Goal: Task Accomplishment & Management: Use online tool/utility

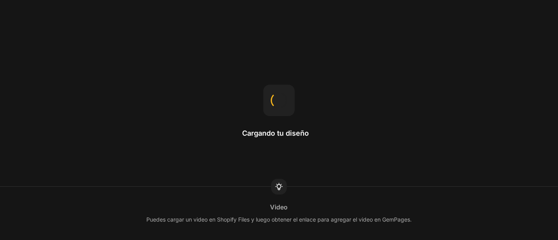
click at [243, 127] on div "Cargando tu diseño" at bounding box center [279, 120] width 74 height 71
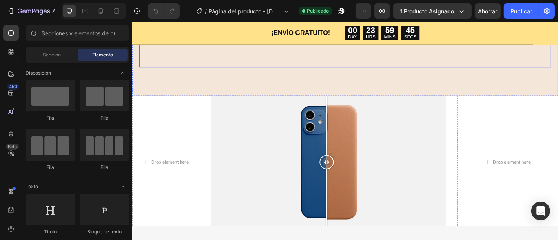
scroll to position [624, 0]
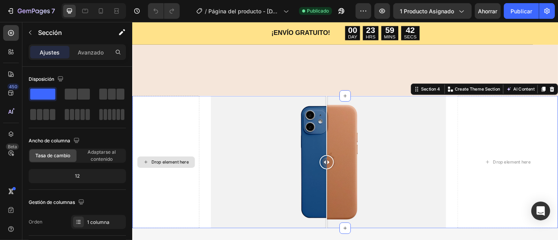
click at [190, 198] on div "Drop element here" at bounding box center [169, 177] width 74 height 146
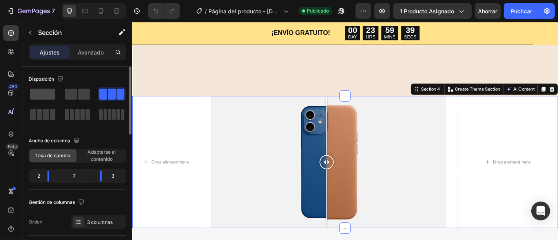
click at [35, 91] on span at bounding box center [42, 94] width 25 height 11
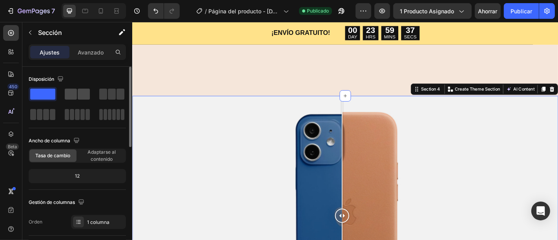
click at [85, 92] on span at bounding box center [84, 94] width 12 height 11
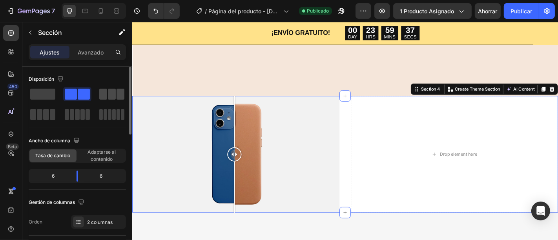
click at [112, 91] on span at bounding box center [112, 94] width 8 height 11
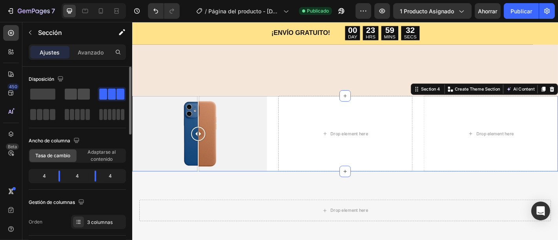
drag, startPoint x: 79, startPoint y: 96, endPoint x: 246, endPoint y: 115, distance: 168.8
click at [79, 95] on span at bounding box center [84, 94] width 12 height 11
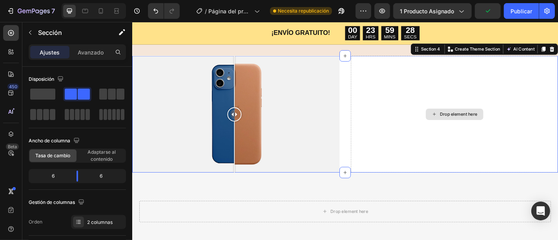
scroll to position [671, 0]
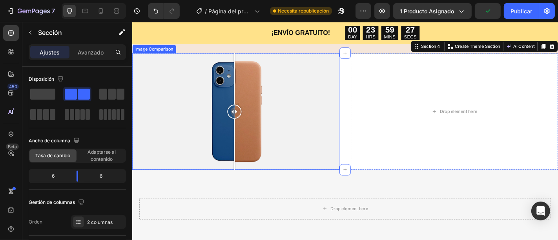
click at [242, 124] on div at bounding box center [245, 122] width 16 height 16
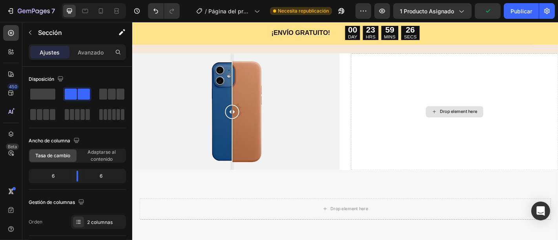
click at [477, 118] on div "Drop element here" at bounding box center [493, 121] width 42 height 6
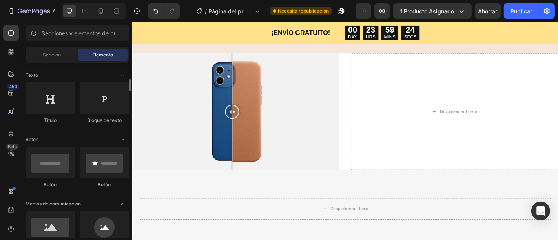
scroll to position [120, 0]
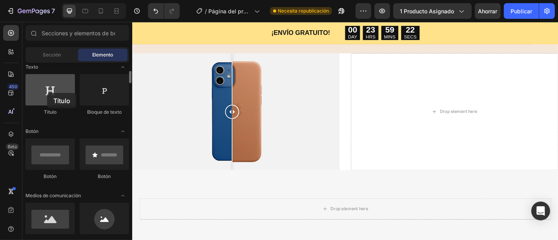
drag, startPoint x: 59, startPoint y: 94, endPoint x: 51, endPoint y: 93, distance: 8.3
click at [51, 93] on div at bounding box center [50, 89] width 49 height 31
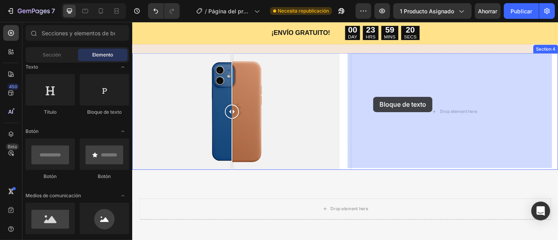
drag, startPoint x: 224, startPoint y: 115, endPoint x: 399, endPoint y: 104, distance: 175.1
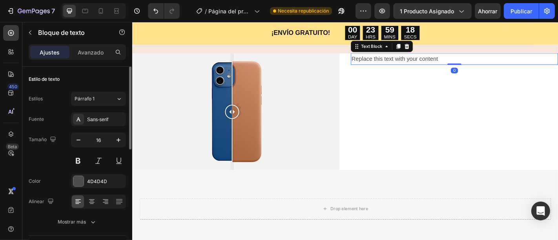
scroll to position [20, 0]
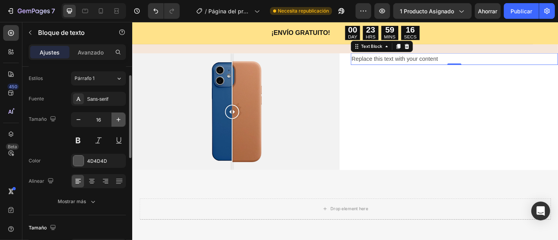
click at [122, 117] on icon "button" at bounding box center [119, 120] width 8 height 8
click at [122, 118] on icon "button" at bounding box center [119, 120] width 8 height 8
click at [121, 119] on icon "button" at bounding box center [119, 120] width 8 height 8
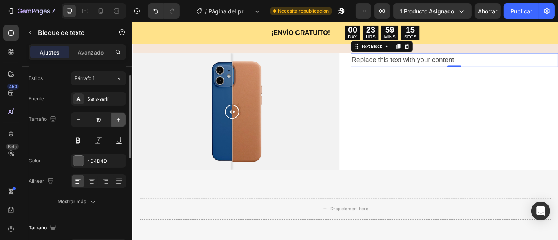
click at [121, 119] on icon "button" at bounding box center [119, 120] width 8 height 8
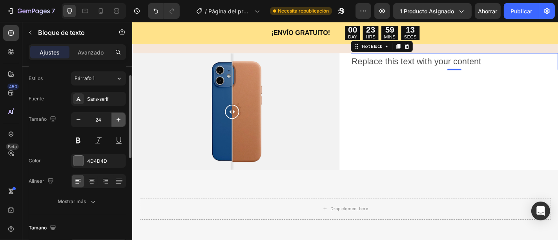
click at [121, 119] on icon "button" at bounding box center [119, 120] width 8 height 8
type input "27"
click at [555, 71] on div "Replace this text with your content" at bounding box center [488, 67] width 229 height 21
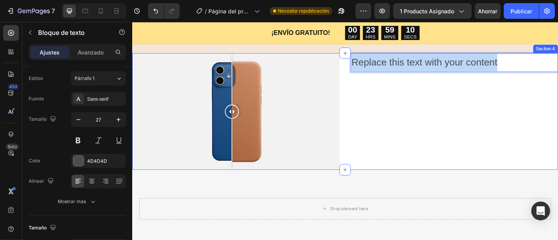
drag, startPoint x: 535, startPoint y: 67, endPoint x: 366, endPoint y: 64, distance: 169.3
click at [366, 64] on div "Image Comparison Replace this text with your content Text Block 0 Section 4" at bounding box center [367, 121] width 471 height 129
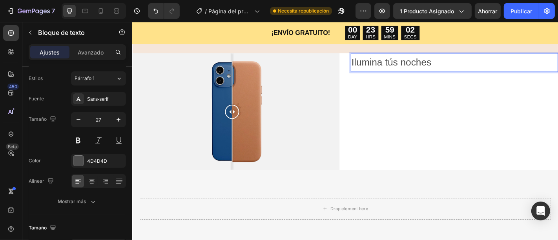
click at [418, 69] on p "Ilumina tús noches" at bounding box center [489, 66] width 228 height 19
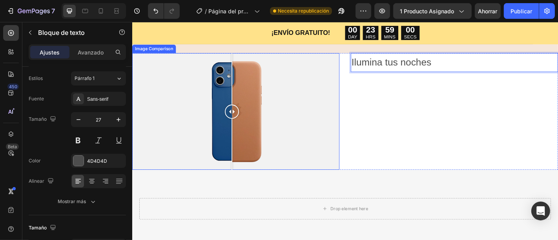
click at [198, 142] on div at bounding box center [246, 121] width 229 height 129
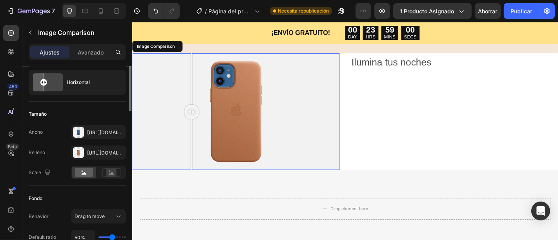
scroll to position [0, 0]
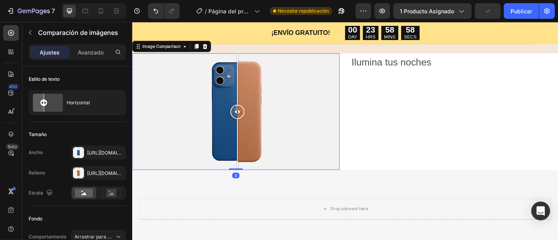
drag, startPoint x: 196, startPoint y: 127, endPoint x: 248, endPoint y: 132, distance: 52.1
click at [248, 132] on div at bounding box center [248, 121] width 16 height 129
click at [192, 119] on div at bounding box center [246, 121] width 229 height 129
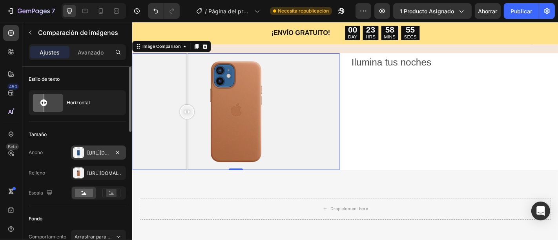
click at [104, 155] on font "[URL][DOMAIN_NAME]" at bounding box center [112, 153] width 51 height 6
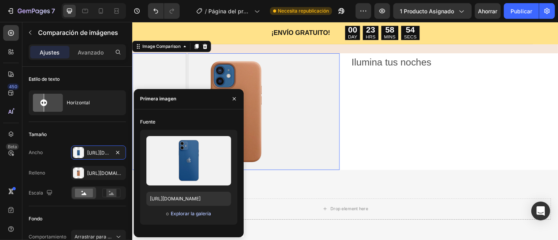
click at [189, 212] on font "Explorar la galería" at bounding box center [191, 214] width 40 height 6
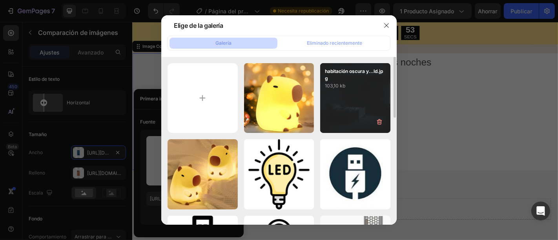
click at [358, 115] on div "habitación oscura y...ld.jpg 103,10 kb" at bounding box center [355, 98] width 70 height 70
type input "[URL][DOMAIN_NAME]"
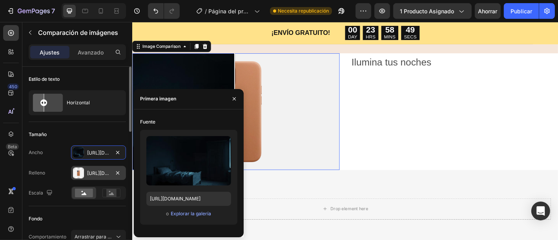
click at [94, 174] on font "[URL][DOMAIN_NAME]" at bounding box center [112, 173] width 51 height 6
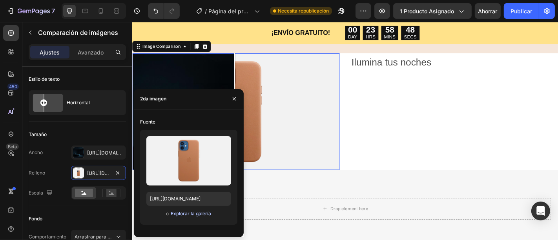
click at [197, 214] on font "Explorar la galería" at bounding box center [191, 214] width 40 height 6
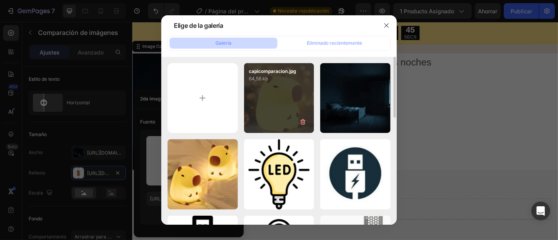
click at [265, 114] on div "capicomparacion.jpg 64,56 kb" at bounding box center [279, 98] width 70 height 70
type input "[URL][DOMAIN_NAME]"
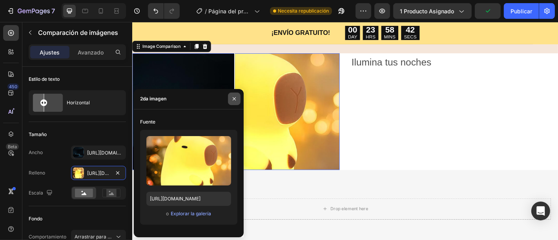
click at [238, 95] on button "button" at bounding box center [234, 99] width 13 height 13
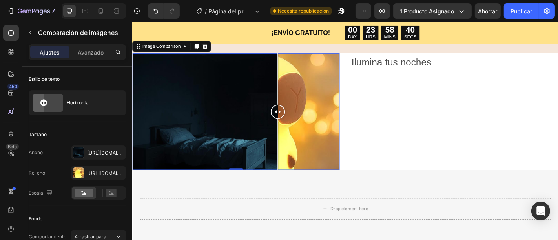
drag, startPoint x: 245, startPoint y: 126, endPoint x: 291, endPoint y: 130, distance: 46.2
click at [292, 127] on div at bounding box center [293, 121] width 16 height 129
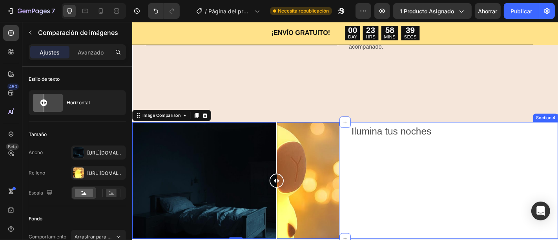
scroll to position [596, 0]
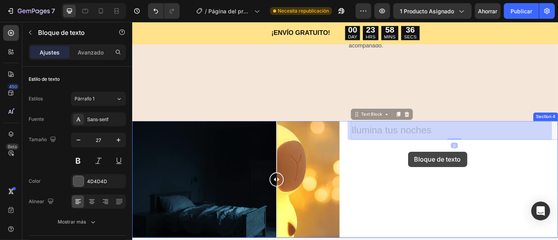
drag, startPoint x: 434, startPoint y: 137, endPoint x: 437, endPoint y: 167, distance: 29.2
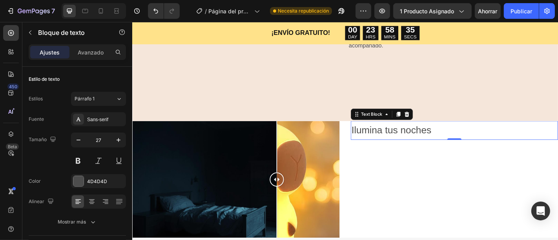
click at [374, 141] on div "Ilumina tus noches" at bounding box center [488, 142] width 229 height 21
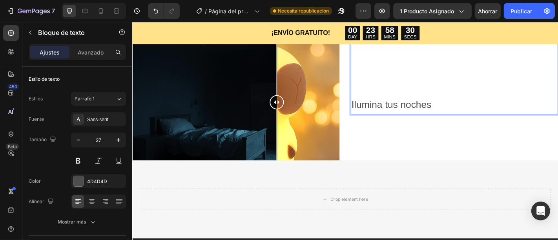
scroll to position [679, 0]
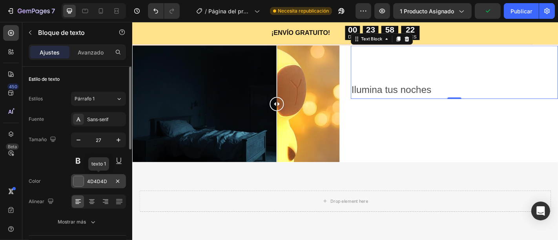
click at [97, 180] on font "4D4D4D" at bounding box center [97, 182] width 20 height 6
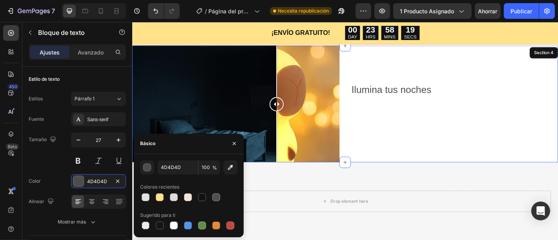
click at [438, 141] on div "Ilumina tus noches Text Block 0" at bounding box center [488, 112] width 229 height 129
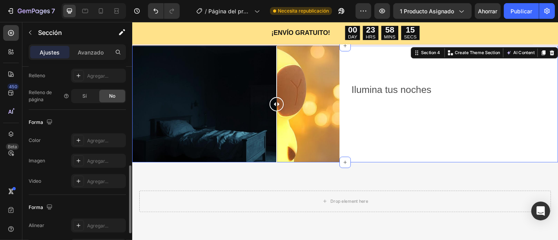
scroll to position [267, 0]
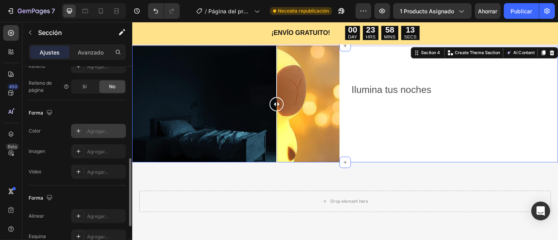
click at [86, 133] on div "Agregar..." at bounding box center [98, 131] width 55 height 14
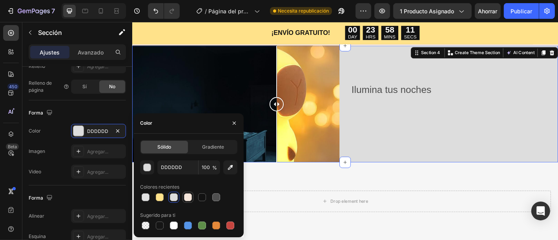
click at [192, 197] on div at bounding box center [187, 197] width 9 height 9
type input "F5E6DA"
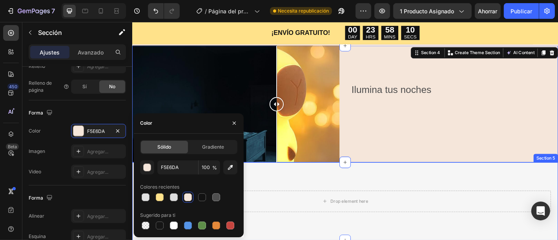
click at [408, 192] on div "Drop element here Section 5" at bounding box center [367, 220] width 471 height 86
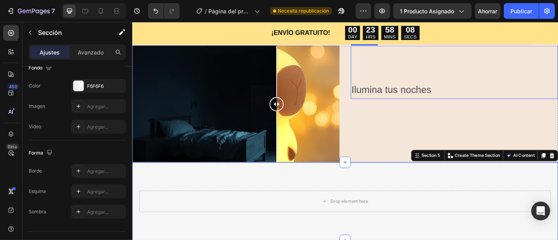
click at [449, 97] on p "Ilumina tus noches" at bounding box center [489, 96] width 228 height 19
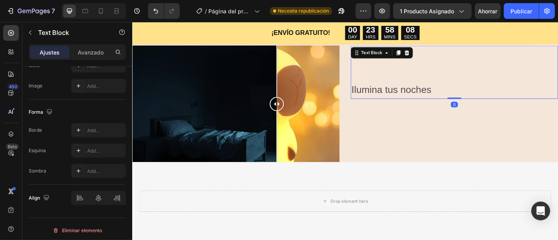
scroll to position [0, 0]
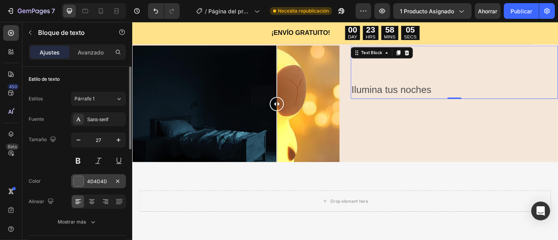
click at [88, 180] on div "4D4D4D" at bounding box center [98, 181] width 55 height 14
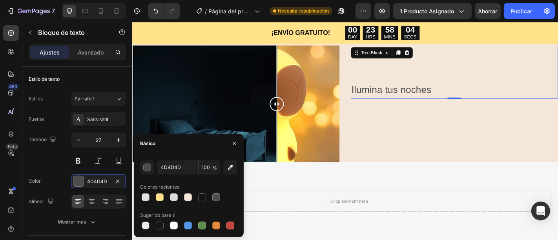
click at [170, 232] on div "4D4D4D 100 % Colores recientes Sugerido para ti" at bounding box center [189, 195] width 110 height 83
click at [172, 226] on div at bounding box center [174, 226] width 8 height 8
click at [205, 196] on div at bounding box center [202, 198] width 8 height 8
type input "121212"
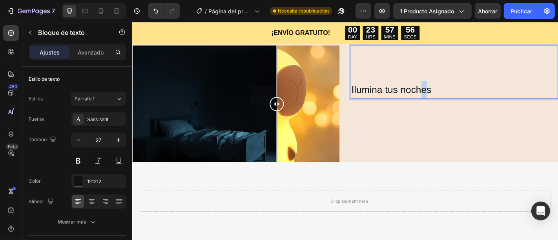
click at [420, 94] on p "Ilumina tus noches" at bounding box center [489, 96] width 228 height 19
drag, startPoint x: 515, startPoint y: 98, endPoint x: 395, endPoint y: 103, distance: 120.3
click at [395, 103] on p "Ilumina tus noches" at bounding box center [489, 96] width 228 height 19
click at [394, 98] on p "ILUMINA TUS NOCHES" at bounding box center [489, 96] width 228 height 19
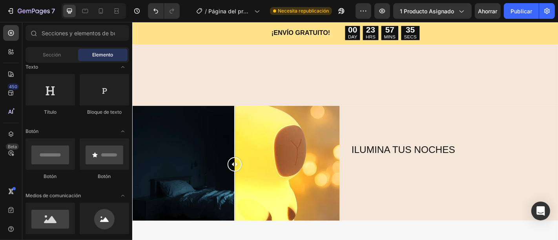
scroll to position [627, 0]
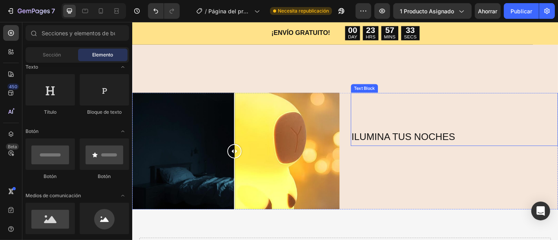
click at [506, 148] on p "ILUMINA TUS NOCHES" at bounding box center [489, 148] width 228 height 19
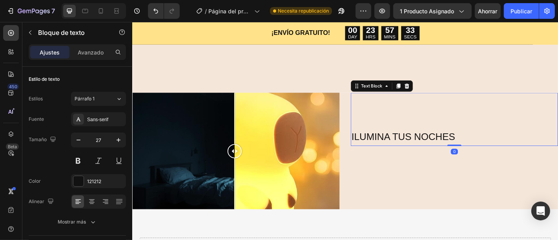
click at [506, 148] on p "ILUMINA TUS NOCHES" at bounding box center [489, 148] width 228 height 19
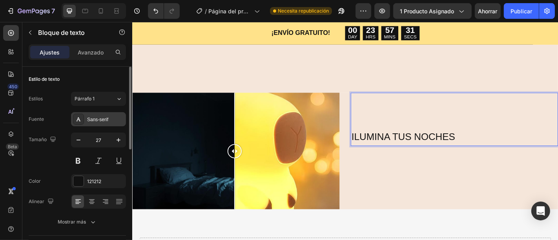
click at [114, 122] on div "Sans-serif" at bounding box center [105, 119] width 37 height 7
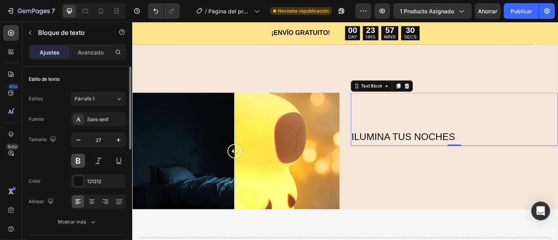
click at [84, 163] on button at bounding box center [78, 161] width 14 height 14
click at [107, 122] on div "Sans-serif" at bounding box center [105, 119] width 37 height 7
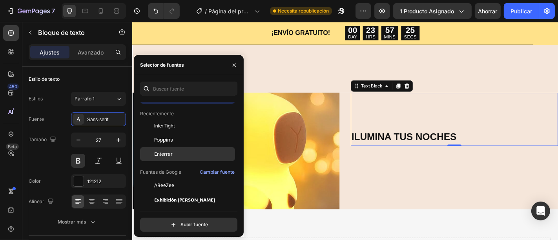
scroll to position [21, 0]
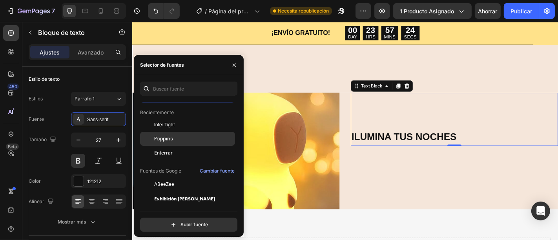
click at [182, 138] on div "Poppins" at bounding box center [193, 138] width 79 height 7
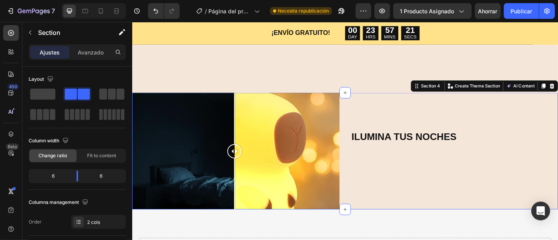
click at [519, 201] on div "ILUMINA TUS NOCHES Text Block" at bounding box center [488, 164] width 229 height 129
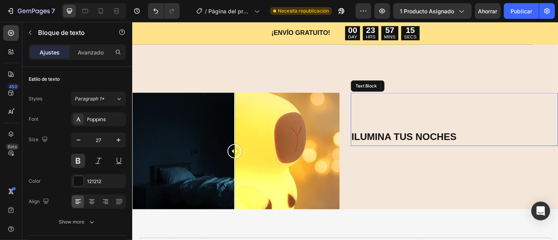
click at [509, 143] on p "ILUMINA TUS NOCHES" at bounding box center [489, 148] width 228 height 19
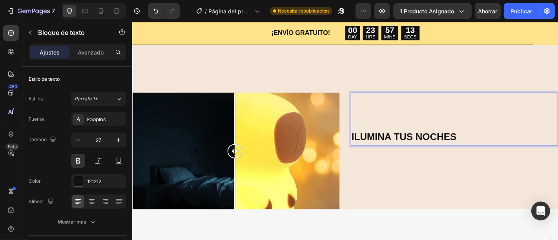
click at [401, 146] on p "ILUMINA TUS NOCHES" at bounding box center [489, 148] width 228 height 19
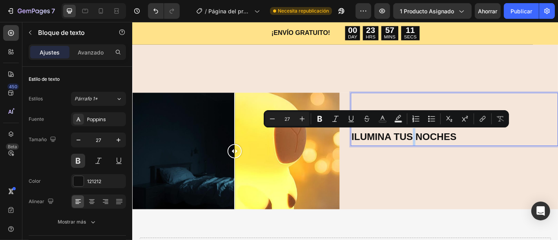
click at [402, 146] on p "ILUMINA TUS NOCHES" at bounding box center [489, 148] width 228 height 19
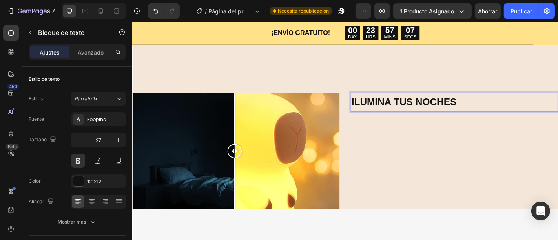
click at [497, 110] on p "ILUMINA TUS NOCHES" at bounding box center [489, 110] width 228 height 19
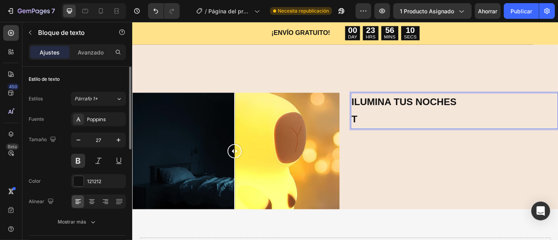
drag, startPoint x: 82, startPoint y: 159, endPoint x: 86, endPoint y: 161, distance: 4.4
click at [82, 159] on button at bounding box center [78, 161] width 14 height 14
click at [383, 130] on p "T" at bounding box center [489, 129] width 228 height 19
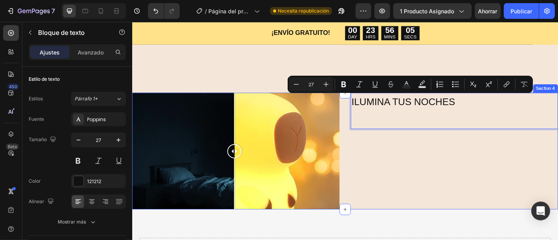
drag, startPoint x: 488, startPoint y: 112, endPoint x: 370, endPoint y: 110, distance: 118.2
click at [370, 110] on div "Image Comparison ILUMINA TUS NOCHES Text Block 0 Section 4" at bounding box center [367, 164] width 471 height 129
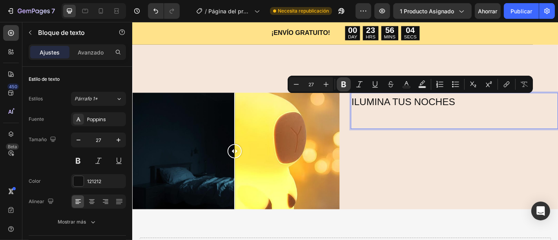
click at [345, 85] on icon "Editor contextual toolbar" at bounding box center [344, 85] width 5 height 6
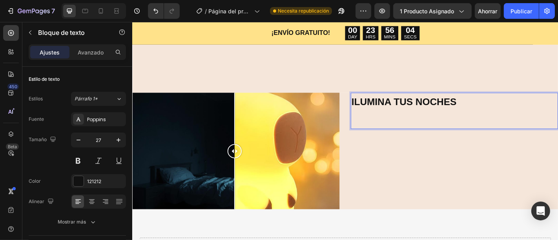
click at [388, 140] on div "ILUMINA TUS NOCHES Text Block 0" at bounding box center [488, 164] width 229 height 129
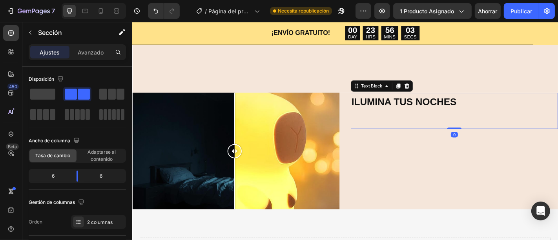
drag, startPoint x: 386, startPoint y: 116, endPoint x: 386, endPoint y: 120, distance: 4.3
click at [386, 118] on p "ILUMINA TUS NOCHES" at bounding box center [489, 110] width 228 height 19
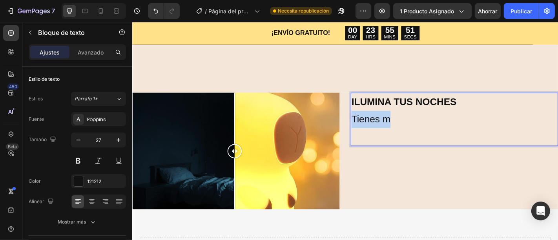
drag, startPoint x: 420, startPoint y: 130, endPoint x: 374, endPoint y: 132, distance: 45.6
click at [375, 132] on p "Tienes m" at bounding box center [489, 129] width 228 height 19
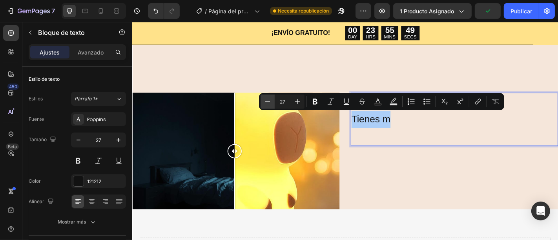
click at [270, 103] on icon "Editor contextual toolbar" at bounding box center [268, 102] width 8 height 8
click at [270, 102] on icon "Barra de herramientas contextual del editor" at bounding box center [268, 102] width 8 height 8
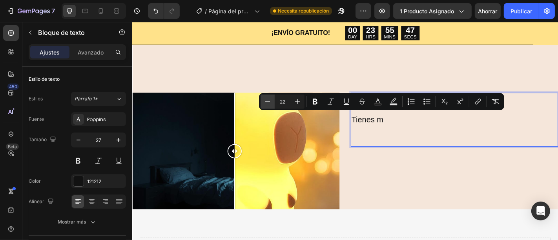
click at [270, 102] on icon "Barra de herramientas contextual del editor" at bounding box center [268, 102] width 8 height 8
type input "19"
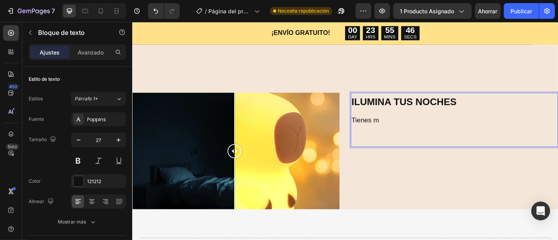
click at [436, 153] on p "Rich Text Editor. Editing area: main" at bounding box center [489, 150] width 228 height 19
click at [408, 127] on p "Tienes m" at bounding box center [489, 130] width 228 height 20
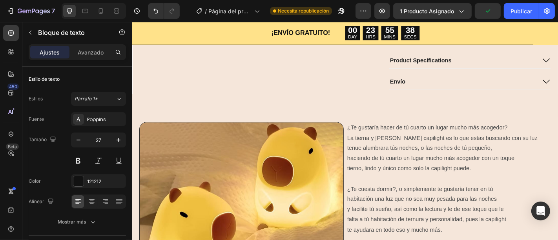
scroll to position [313, 0]
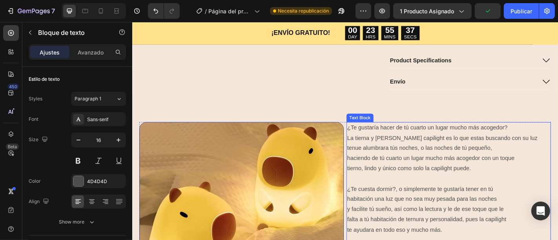
click at [410, 152] on p "¿Te gustaría hacer de tú cuarto un lugar mucho más acogedor? La tierna y [PERSO…" at bounding box center [482, 168] width 225 height 68
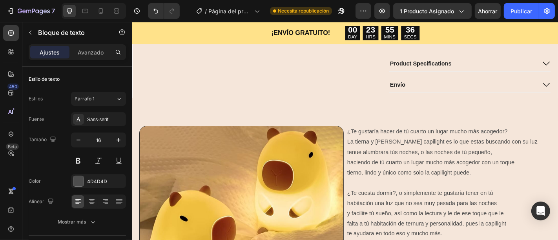
scroll to position [330, 0]
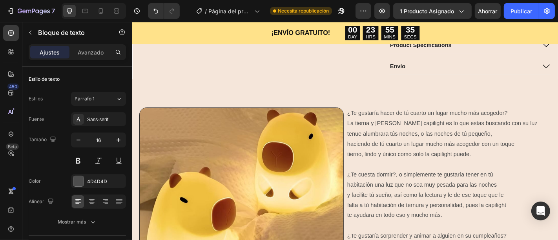
click at [403, 142] on p "¿Te gustaría hacer de tú cuarto un lugar mucho más acogedor? La tierna y [PERSO…" at bounding box center [482, 151] width 225 height 68
drag, startPoint x: 395, startPoint y: 119, endPoint x: 577, endPoint y: 123, distance: 182.3
click at [558, 123] on p "¿Te gustaría hacer de tú cuarto un lugar mucho más acogedor? La tierna y [PERSO…" at bounding box center [482, 151] width 225 height 68
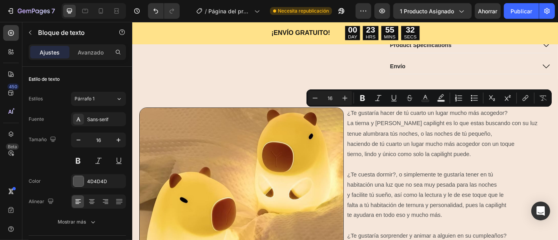
click at [359, 98] on button "Bold" at bounding box center [363, 98] width 14 height 14
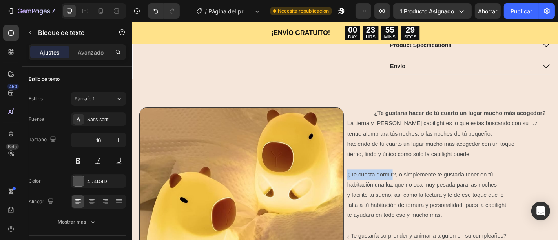
drag, startPoint x: 396, startPoint y: 189, endPoint x: 435, endPoint y: 183, distance: 39.2
click at [435, 183] on div "¿Te gustaría hacer de tú cuarto un lugar mucho más acogedor? La tierna y [PERSO…" at bounding box center [482, 242] width 226 height 251
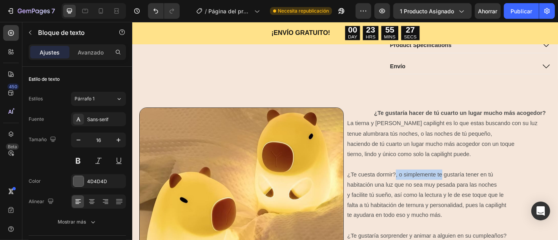
drag, startPoint x: 399, startPoint y: 190, endPoint x: 452, endPoint y: 189, distance: 52.2
drag, startPoint x: 432, startPoint y: 190, endPoint x: 411, endPoint y: 196, distance: 21.9
drag, startPoint x: 400, startPoint y: 191, endPoint x: 449, endPoint y: 189, distance: 49.2
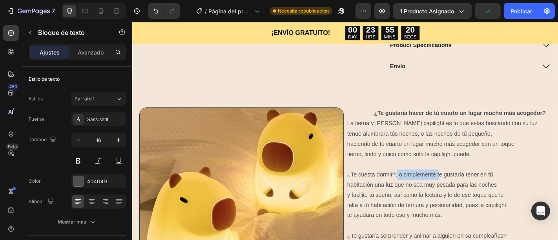
drag, startPoint x: 451, startPoint y: 192, endPoint x: 397, endPoint y: 189, distance: 53.9
drag, startPoint x: 289, startPoint y: 167, endPoint x: 86, endPoint y: 159, distance: 202.4
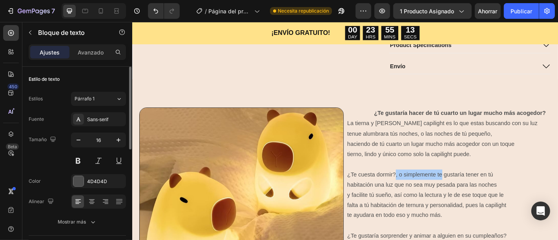
click at [86, 159] on div at bounding box center [98, 161] width 55 height 14
click at [81, 162] on button at bounding box center [78, 161] width 14 height 14
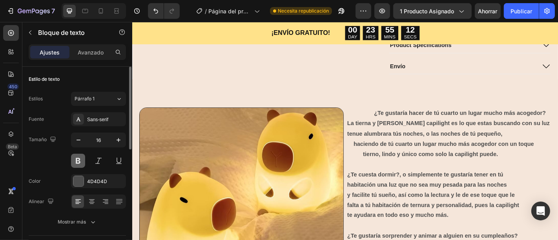
click at [82, 160] on button at bounding box center [78, 161] width 14 height 14
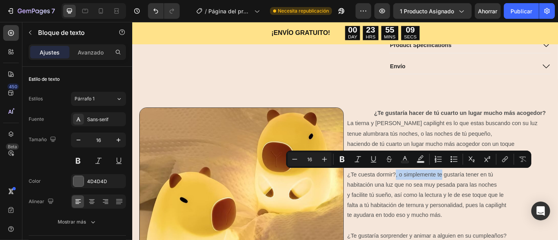
drag, startPoint x: 452, startPoint y: 190, endPoint x: 399, endPoint y: 187, distance: 53.5
click at [343, 160] on icon "Editor contextual toolbar" at bounding box center [342, 160] width 5 height 6
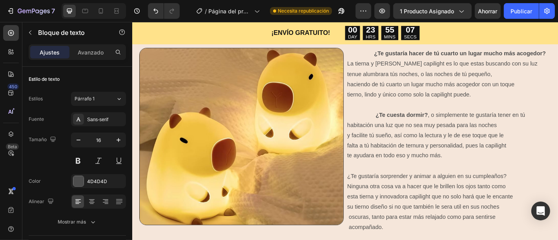
scroll to position [399, 0]
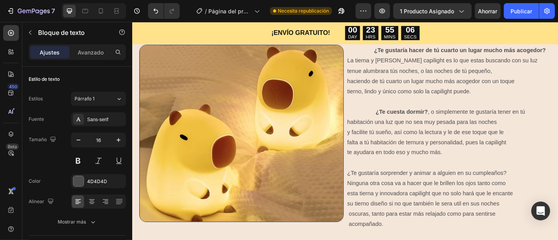
click at [403, 189] on p "¿Te cuesta dormir? , o simplemente te gustaría tener en tú habitación una luz q…" at bounding box center [482, 206] width 225 height 181
drag, startPoint x: 400, startPoint y: 188, endPoint x: 579, endPoint y: 189, distance: 178.7
click at [558, 189] on p "¿Te cuesta dormir? , o simplemente te gustaría tener en tú habitación una luz q…" at bounding box center [482, 206] width 225 height 181
click at [76, 159] on button at bounding box center [78, 161] width 14 height 14
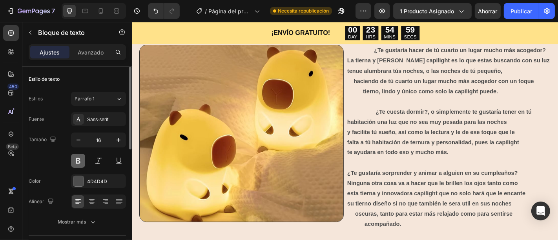
click at [76, 158] on button at bounding box center [78, 161] width 14 height 14
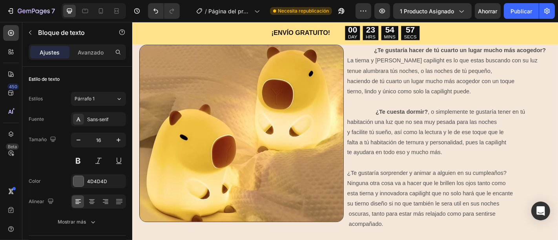
click at [405, 189] on p "¿Te cuesta dormir? , o simplemente te gustaría tener en tú habitación una luz q…" at bounding box center [482, 206] width 225 height 181
drag, startPoint x: 400, startPoint y: 187, endPoint x: 566, endPoint y: 187, distance: 165.3
click at [558, 185] on p "¿Te cuesta dormir? , o simplemente te gustaría tener en tú habitación una luz q…" at bounding box center [482, 206] width 225 height 181
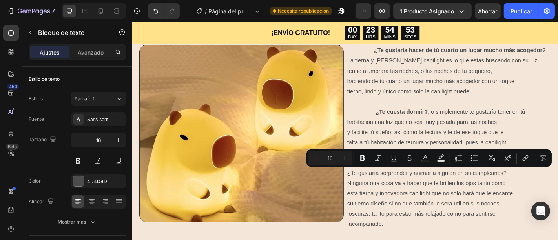
click at [558, 194] on p "¿Te cuesta dormir? , o simplemente te gustaría tener en tú habitación una luz q…" at bounding box center [482, 206] width 225 height 181
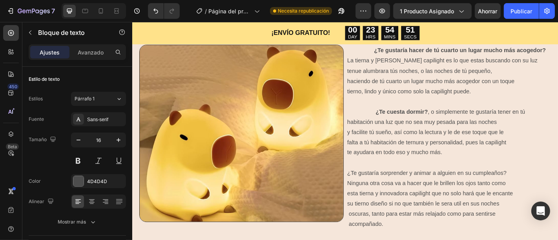
click at [403, 189] on p "¿Te cuesta dormir? , o simplemente te gustaría tener en tú habitación una luz q…" at bounding box center [482, 206] width 225 height 181
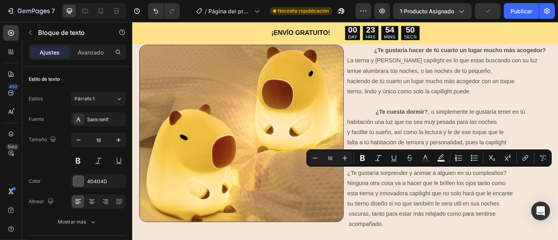
drag, startPoint x: 399, startPoint y: 188, endPoint x: 585, endPoint y: 185, distance: 185.8
click at [558, 185] on p "¿Te cuesta dormir? , o simplemente te gustaría tener en tú habitación una luz q…" at bounding box center [482, 206] width 225 height 181
click at [363, 160] on icon "Editor contextual toolbar" at bounding box center [363, 158] width 8 height 8
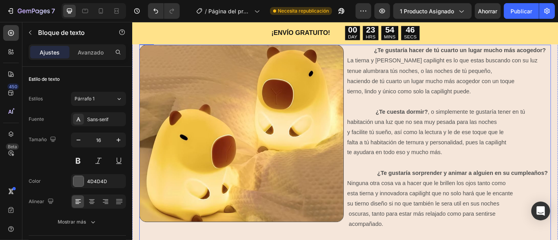
click at [366, 199] on div "Image ¿Te gustaría hacer de tú cuarto un lugar mucho más acogedor? La tierna y …" at bounding box center [368, 172] width 456 height 251
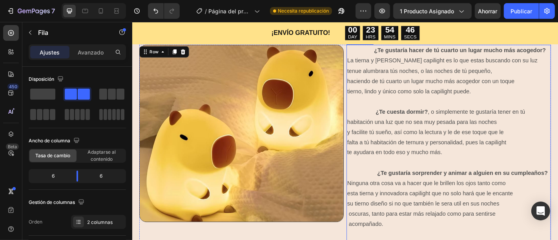
click at [403, 192] on strong "¿Te gustaría sorprender y animar a alguien en su cumpleaños?" at bounding box center [497, 189] width 189 height 7
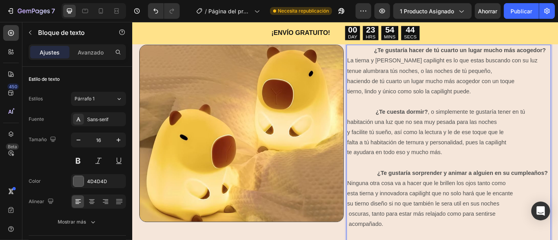
click at [403, 192] on strong "¿Te gustaría sorprender y animar a alguien en su cumpleaños?" at bounding box center [497, 189] width 189 height 7
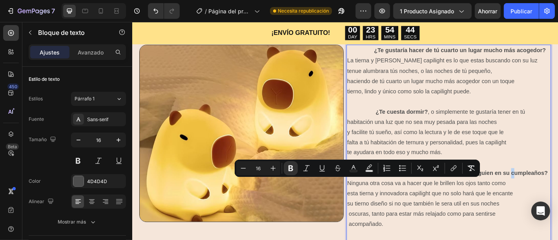
click at [403, 192] on strong "¿Te gustaría sorprender y animar a alguien en su cumpleaños?" at bounding box center [497, 189] width 189 height 7
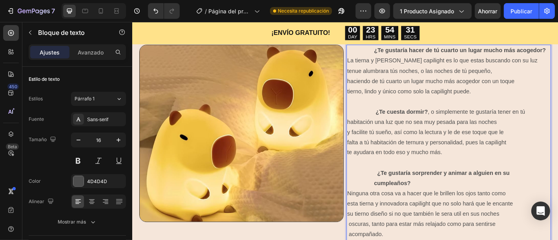
click at [423, 160] on p "¿Te cuesta dormir? , o simplemente te gustaría tener en tú habitación una luz q…" at bounding box center [482, 212] width 225 height 192
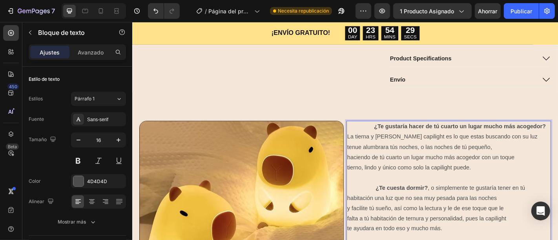
scroll to position [312, 0]
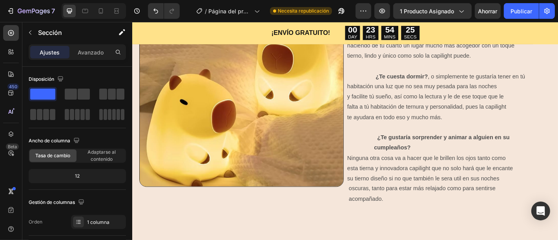
scroll to position [386, 0]
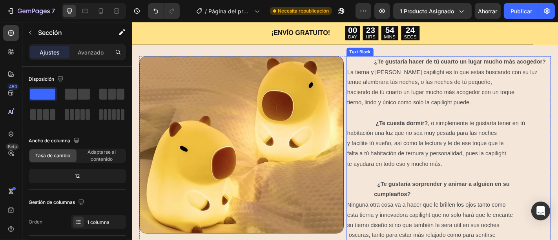
click at [490, 65] on strong "¿Te gustaría hacer de tú cuarto un lugar mucho más acogedor?" at bounding box center [495, 65] width 190 height 7
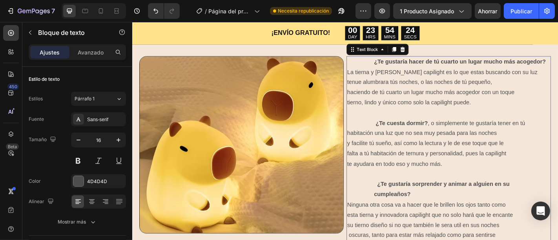
click at [490, 65] on strong "¿Te gustaría hacer de tú cuarto un lugar mucho más acogedor?" at bounding box center [495, 65] width 190 height 7
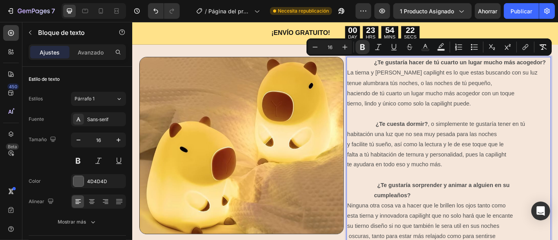
click at [558, 65] on strong "¿Te gustaría hacer de tú cuarto un lugar mucho más acogedor?" at bounding box center [495, 66] width 190 height 7
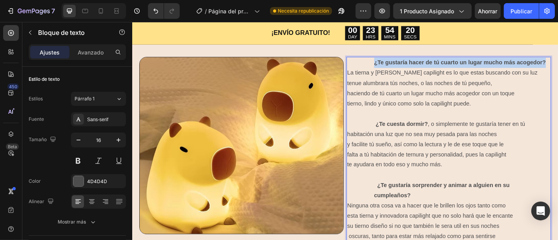
drag, startPoint x: 586, startPoint y: 65, endPoint x: 397, endPoint y: 62, distance: 188.9
click at [400, 63] on strong "¿Te gustaría hacer de tú cuarto un lugar mucho más acogedor?" at bounding box center [495, 66] width 190 height 7
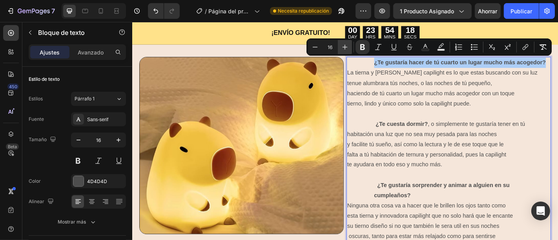
click at [346, 45] on icon "Editor contextual toolbar" at bounding box center [345, 47] width 8 height 8
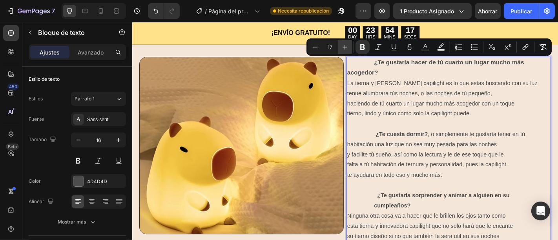
click at [346, 45] on icon "Editor contextual toolbar" at bounding box center [345, 47] width 8 height 8
click at [320, 46] on button "Minus" at bounding box center [315, 47] width 14 height 14
type input "17"
click at [370, 78] on strong "¿Te gustaría hacer de tú cuarto un lugar mucho más acogedor?" at bounding box center [468, 72] width 196 height 19
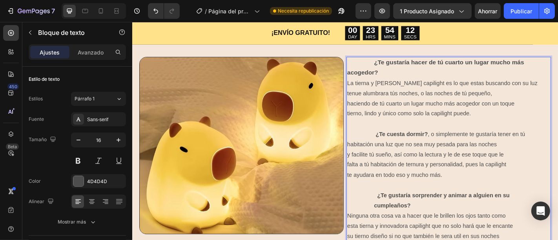
click at [370, 77] on strong "¿Te gustaría hacer de tú cuarto un lugar mucho más acogedor?" at bounding box center [468, 72] width 196 height 19
click at [436, 115] on p "¿Te gustaría hacer de tú cuarto un lugar mucho más acogedor? La tierna y [PERSO…" at bounding box center [482, 100] width 225 height 79
click at [395, 88] on p "¿Te gustaría hacer de tú cuarto un lugar mucho más acogedor? La tierna y [PERSO…" at bounding box center [482, 100] width 225 height 79
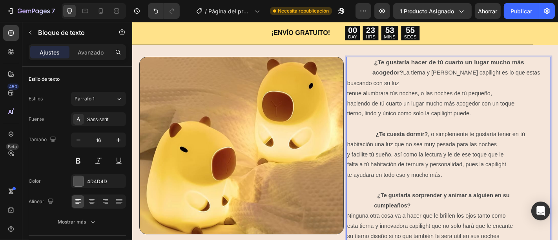
click at [370, 89] on p "¿Te gustaría hacer de tú cuarto un lugar mucho más acogedor? La tierna y [PERSO…" at bounding box center [482, 100] width 225 height 79
click at [398, 101] on p "¿Te gustaría hacer de tú cuarto un lugar mucho más acogedor? La tierna y [PERSO…" at bounding box center [482, 100] width 225 height 79
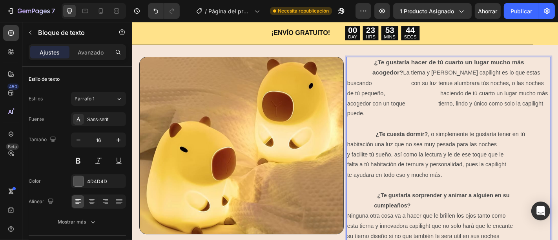
click at [370, 100] on p "¿Te gustaría hacer de tú cuarto un lugar mucho más acogedor? La tierna y [PERSO…" at bounding box center [482, 100] width 225 height 79
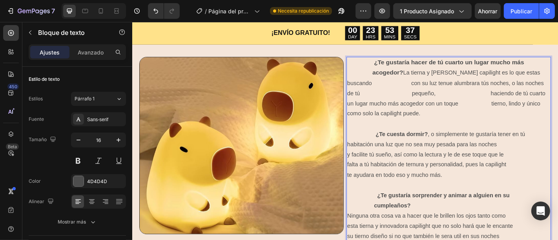
click at [484, 100] on p "¿Te gustaría hacer de tú cuarto un lugar mucho más acogedor? La tierna y [PERSO…" at bounding box center [482, 100] width 225 height 79
click at [370, 112] on p "¿Te gustaría hacer de tú cuarto un lugar mucho más acogedor? La tierna y [PERSO…" at bounding box center [482, 100] width 225 height 79
click at [458, 110] on p "¿Te gustaría hacer de tú cuarto un lugar mucho más acogedor? La tierna y [PERSO…" at bounding box center [482, 100] width 225 height 79
click at [412, 141] on p "¿Te cuesta dormir? , o simplemente te gustaría tener en tú habitación una luz q…" at bounding box center [482, 237] width 225 height 192
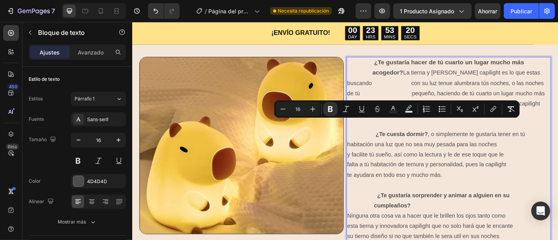
click at [532, 149] on p "¿Te cuesta dormir? , o simplemente te gustaría tener en tú habitación una luz q…" at bounding box center [482, 237] width 225 height 192
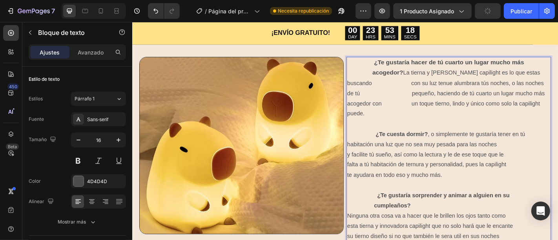
click at [480, 88] on p "¿Te gustaría hacer de tú cuarto un lugar mucho más acogedor? La tierna y [PERSO…" at bounding box center [482, 100] width 225 height 79
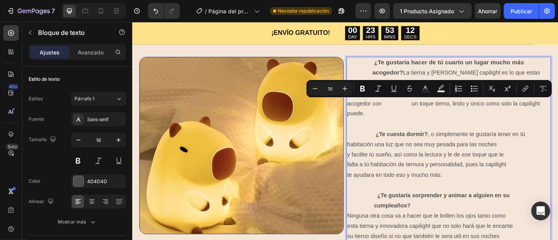
click at [468, 141] on p "¿Te cuesta dormir? , o simplemente te gustaría tener en tú habitación una luz q…" at bounding box center [482, 237] width 225 height 192
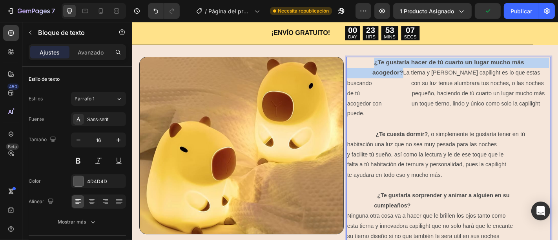
drag, startPoint x: 432, startPoint y: 77, endPoint x: 397, endPoint y: 64, distance: 38.0
click at [397, 64] on p "¿Te gustaría hacer de tú cuarto un lugar mucho más acogedor? La tierna y [PERSO…" at bounding box center [482, 100] width 225 height 79
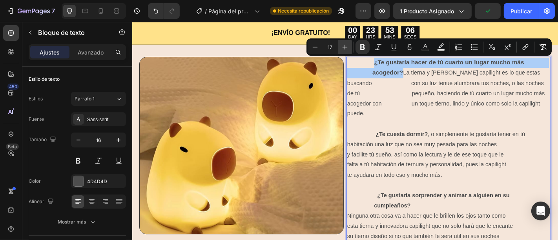
click at [349, 50] on button "Plus" at bounding box center [345, 47] width 14 height 14
type input "18"
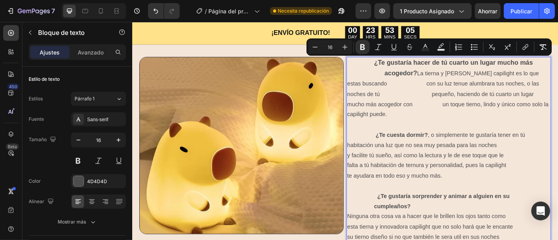
click at [418, 105] on p "¿Te gustaría hacer de tú cuarto un lugar mucho más acogedor? La tierna y [PERSO…" at bounding box center [482, 101] width 225 height 80
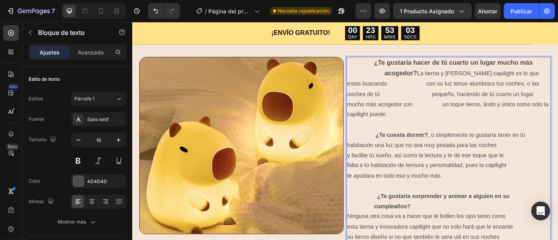
click at [408, 81] on p "¿Te gustaría hacer de tú cuarto un lugar mucho más acogedor? La tierna y [PERSO…" at bounding box center [482, 101] width 225 height 80
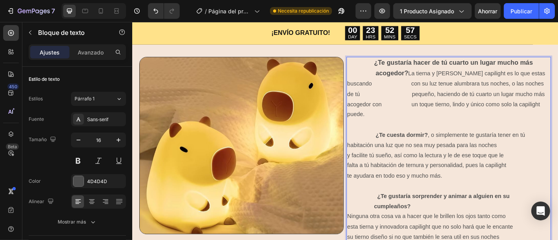
click at [401, 90] on p "¿Te gustaría hacer de tú cuarto un lugar mucho más acogedor? La tierna y [PERSO…" at bounding box center [482, 101] width 225 height 80
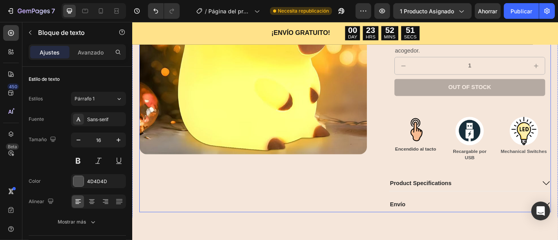
click at [315, 196] on div "Product Images" at bounding box center [266, 75] width 252 height 316
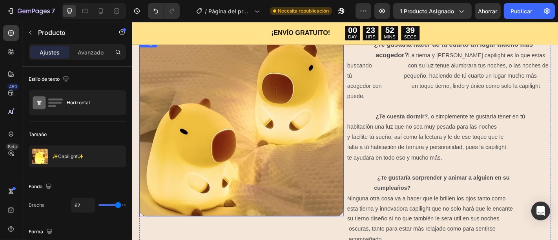
scroll to position [322, 0]
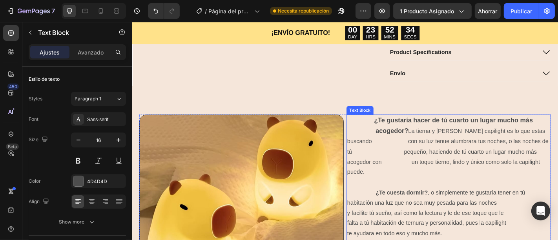
click at [452, 207] on strong "¿Te cuesta dormir?" at bounding box center [430, 210] width 58 height 7
click at [455, 207] on strong "¿Te cuesta dormir?" at bounding box center [430, 210] width 58 height 7
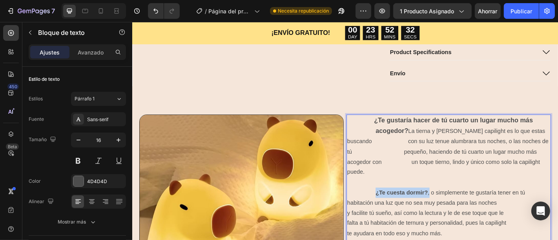
drag, startPoint x: 455, startPoint y: 198, endPoint x: 398, endPoint y: 200, distance: 56.6
click at [401, 207] on strong "¿Te cuesta dormir?" at bounding box center [430, 210] width 58 height 7
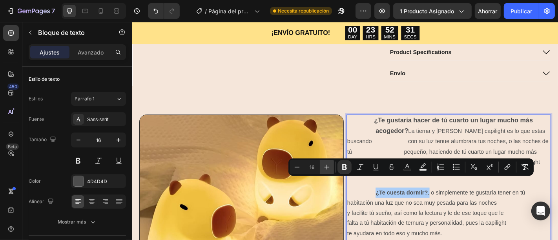
click at [328, 164] on icon "Editor contextual toolbar" at bounding box center [327, 167] width 8 height 8
type input "18"
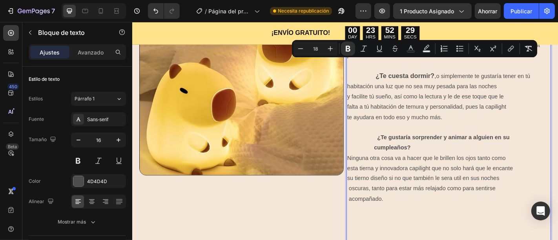
scroll to position [453, 0]
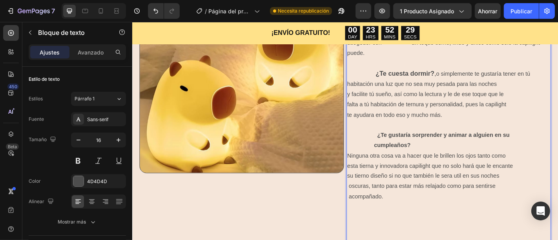
click at [447, 172] on p "¿Te cuesta dormir? , o simplemente te gustaría tener en tú habitación una luz q…" at bounding box center [482, 169] width 225 height 193
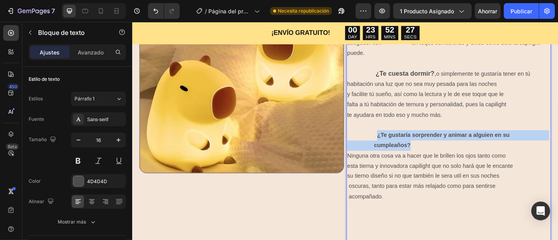
drag, startPoint x: 441, startPoint y: 147, endPoint x: 401, endPoint y: 135, distance: 41.4
click at [401, 135] on p "¿Te cuesta dormir? , o simplemente te gustaría tener en tú habitación una luz q…" at bounding box center [482, 169] width 225 height 193
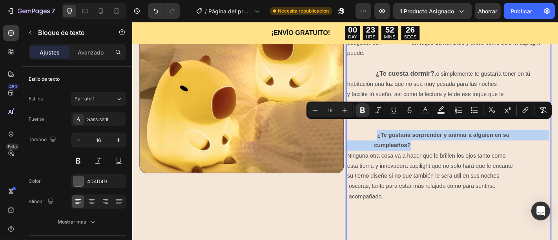
click at [402, 144] on strong "¿Te gustaría sorprender y animar a alguien en su cumpleaños?" at bounding box center [481, 153] width 222 height 18
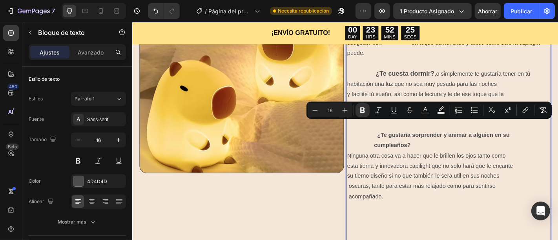
click at [396, 133] on p "¿Te cuesta dormir? , o simplemente te gustaría tener en tú habitación una luz q…" at bounding box center [482, 169] width 225 height 193
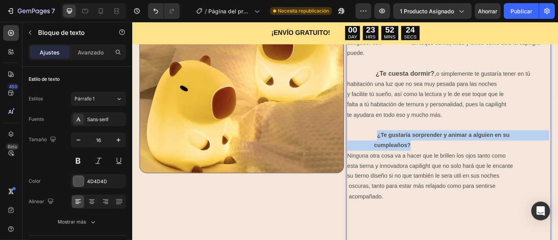
drag, startPoint x: 400, startPoint y: 135, endPoint x: 441, endPoint y: 144, distance: 41.8
click at [441, 144] on p "¿Te cuesta dormir? , o simplemente te gustaría tener en tú habitación una luz q…" at bounding box center [482, 169] width 225 height 193
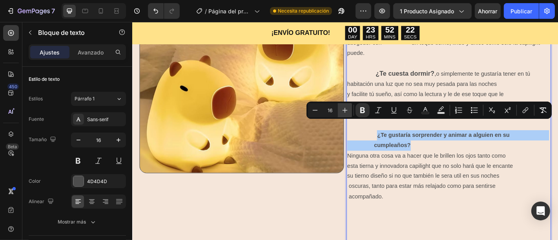
click at [348, 110] on icon "Editor contextual toolbar" at bounding box center [345, 110] width 8 height 8
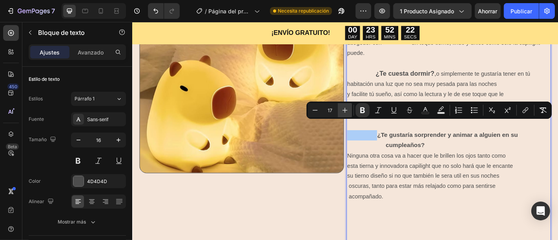
click at [348, 110] on icon "Editor contextual toolbar" at bounding box center [345, 110] width 8 height 8
type input "18"
click at [386, 161] on p "¿Te cuesta dormir? , o simplemente te gustaría tener en tú habitación una luz q…" at bounding box center [482, 170] width 225 height 194
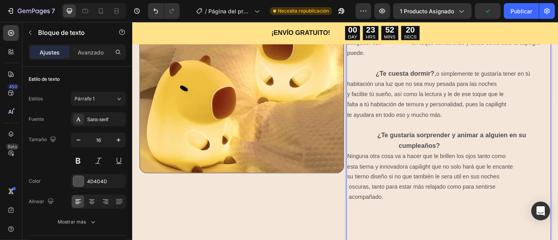
click at [429, 150] on strong "¿Te gustaría sorprender y animar a alguien en su cumpleaños?" at bounding box center [481, 153] width 222 height 20
click at [382, 98] on p "¿Te cuesta dormir? , o simplemente te gustaría tener en tú habitación una luz q…" at bounding box center [482, 170] width 225 height 194
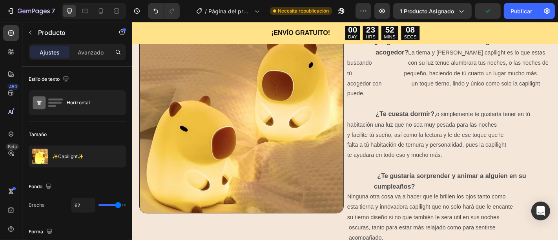
scroll to position [409, 0]
click at [466, 118] on p "¿Te cuesta dormir? , o simplemente te gustaría tener en tú habitación una luz q…" at bounding box center [482, 215] width 225 height 194
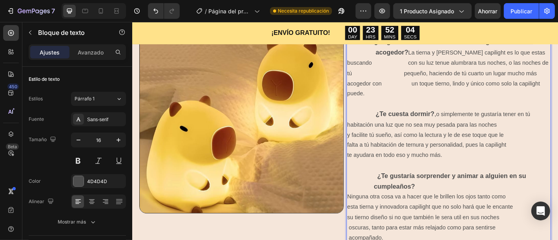
click at [465, 118] on p "¿Te cuesta dormir? , o simplemente te gustaría tener en tú habitación una luz q…" at bounding box center [482, 215] width 225 height 194
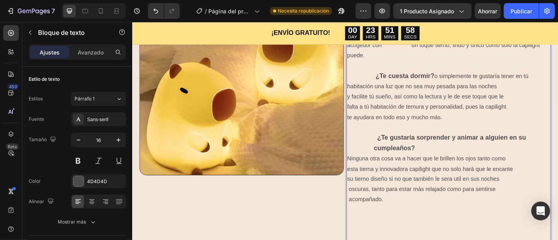
scroll to position [453, 0]
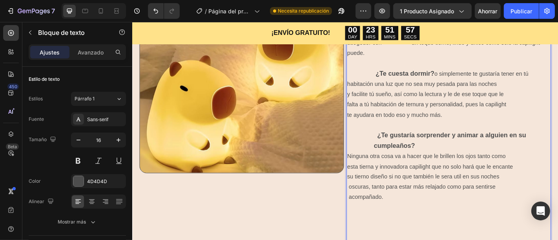
click at [399, 158] on p "¿Te cuesta dormir? o simplemente te gustaría tener en tú habitación una luz que…" at bounding box center [482, 170] width 225 height 194
click at [401, 158] on p "¿Te cuesta dormir? o simplemente te gustaría tener en tú habitación una luz que…" at bounding box center [482, 170] width 225 height 194
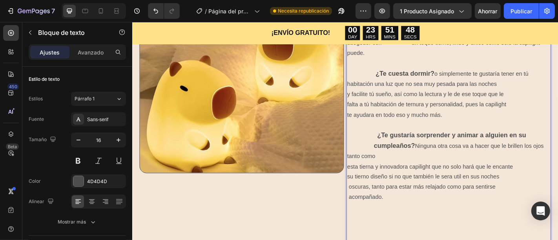
click at [370, 162] on p "¿Te cuesta dormir? o simplemente te gustaría tener en tú habitación una luz que…" at bounding box center [482, 170] width 225 height 194
click at [400, 169] on p "¿Te cuesta dormir? o simplemente te gustaría tener en tú habitación una luz que…" at bounding box center [482, 170] width 225 height 194
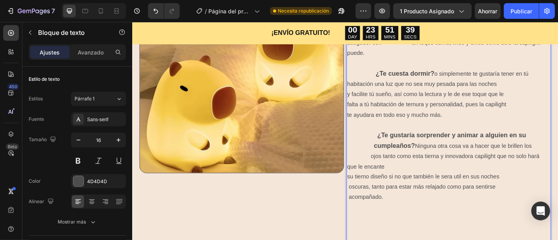
click at [370, 169] on p "¿Te cuesta dormir? o simplemente te gustaría tener en tú habitación una luz que…" at bounding box center [482, 170] width 225 height 194
click at [399, 180] on p "¿Te cuesta dormir? o simplemente te gustaría tener en tú habitación una luz que…" at bounding box center [482, 170] width 225 height 194
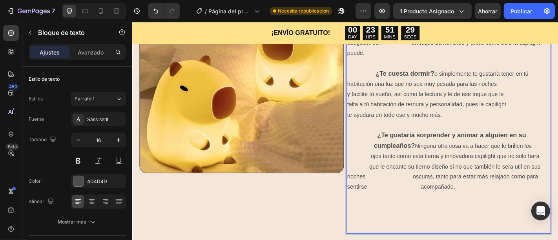
click at [370, 182] on p "¿Te cuesta dormir? o simplemente te gustaría tener en tú habitación una luz que…" at bounding box center [482, 164] width 225 height 182
click at [370, 181] on p "¿Te cuesta dormir? o simplemente te gustaría tener en tú habitación una luz que…" at bounding box center [482, 164] width 225 height 182
click at [486, 181] on p "¿Te cuesta dormir? o simplemente te gustaría tener en tú habitación una luz que…" at bounding box center [482, 164] width 225 height 182
click at [370, 193] on p "¿Te cuesta dormir? o simplemente te gustaría tener en tú habitación una luz que…" at bounding box center [482, 164] width 225 height 182
click at [482, 192] on p "¿Te cuesta dormir? o simplemente te gustaría tener en tú habitación una luz que…" at bounding box center [482, 164] width 225 height 182
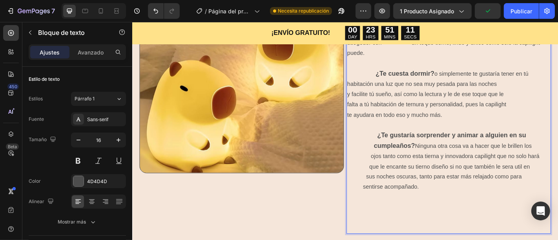
click at [475, 198] on p "¿Te cuesta dormir? o simplemente te gustaría tener en tú habitación una luz que…" at bounding box center [482, 164] width 225 height 182
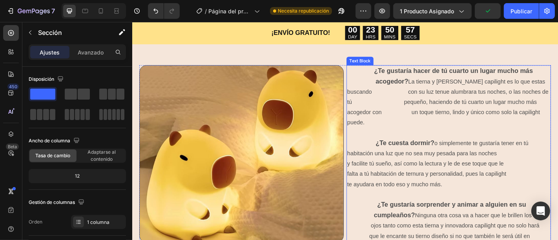
scroll to position [349, 0]
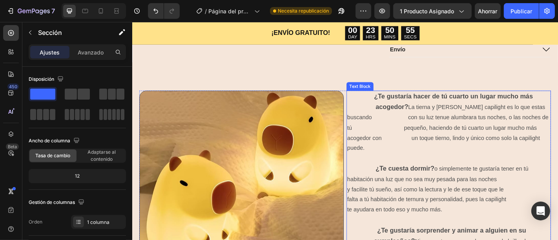
click at [432, 117] on strong "¿Te gustaría hacer de tú cuarto un lugar mucho más acogedor?" at bounding box center [480, 110] width 221 height 20
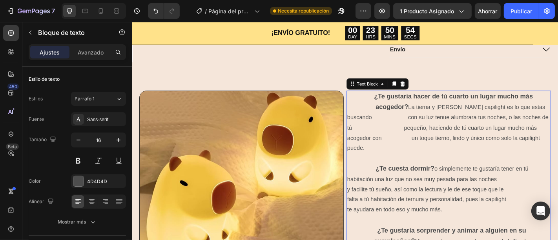
click at [437, 115] on p "¿Te gustaría hacer de tú cuarto un lugar mucho más acogedor? La tierna y [PERSO…" at bounding box center [482, 139] width 225 height 80
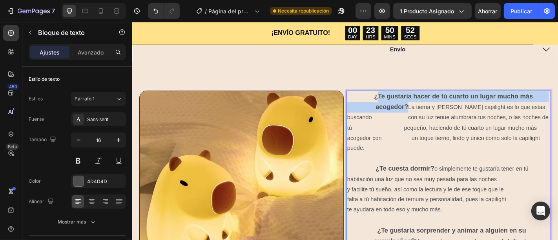
drag, startPoint x: 432, startPoint y: 115, endPoint x: 399, endPoint y: 101, distance: 35.4
click at [399, 101] on strong "¿Te gustaría hacer de tú cuarto un lugar mucho más acogedor?" at bounding box center [480, 110] width 221 height 20
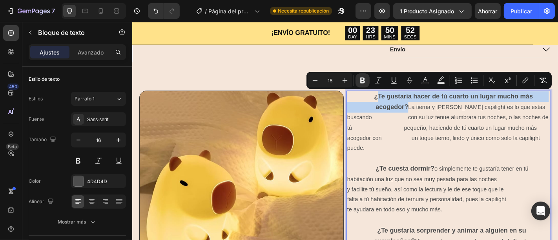
type input "16"
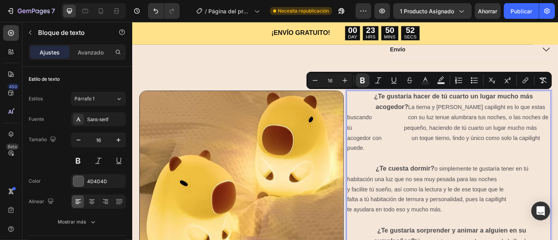
click at [397, 101] on strong "¿Te gustaría hacer de tú cuarto un lugar mucho más acogedor?" at bounding box center [480, 110] width 221 height 20
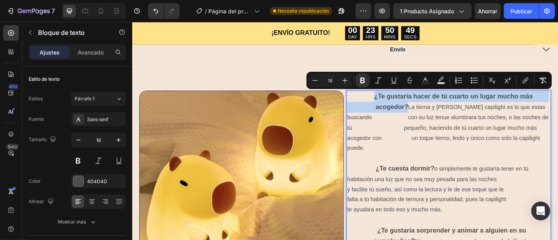
drag, startPoint x: 398, startPoint y: 101, endPoint x: 429, endPoint y: 114, distance: 33.6
click at [429, 114] on strong "¿Te gustaría hacer de tú cuarto un lugar mucho más acogedor?" at bounding box center [480, 110] width 221 height 20
click at [320, 77] on button "Minus" at bounding box center [315, 80] width 14 height 14
type input "17"
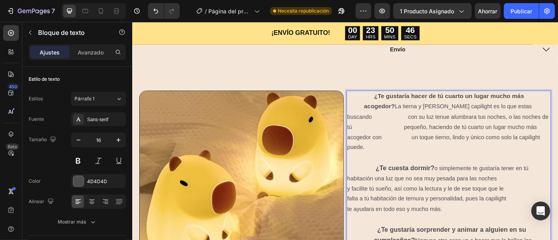
click at [459, 179] on strong "¿Te cuesta dormir?" at bounding box center [433, 183] width 65 height 8
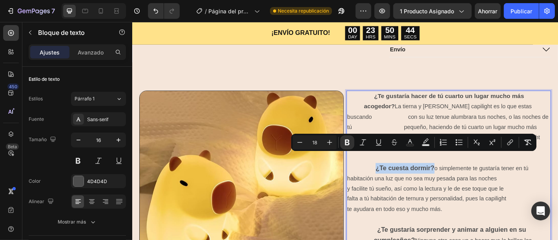
drag, startPoint x: 462, startPoint y: 172, endPoint x: 398, endPoint y: 172, distance: 64.0
click at [401, 179] on strong "¿Te cuesta dormir?" at bounding box center [433, 183] width 65 height 8
drag, startPoint x: 298, startPoint y: 141, endPoint x: 309, endPoint y: 141, distance: 11.8
click at [298, 141] on icon "Editor contextual toolbar" at bounding box center [300, 143] width 8 height 8
type input "18"
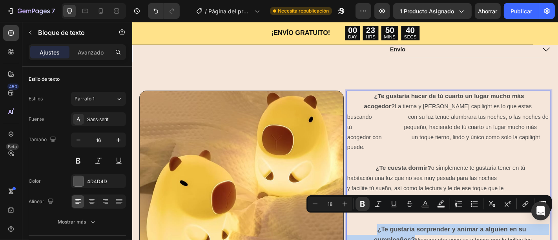
drag, startPoint x: 446, startPoint y: 249, endPoint x: 399, endPoint y: 237, distance: 48.2
click at [320, 203] on button "Minus" at bounding box center [315, 204] width 14 height 14
type input "17"
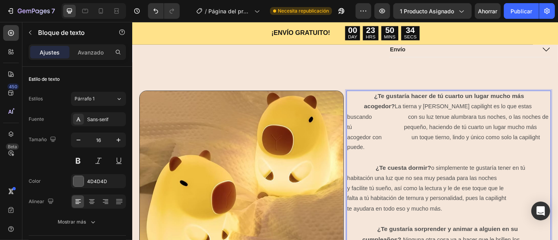
click at [381, 149] on p "¿Te gustaría hacer de tú cuarto un lugar mucho más acogedor? La tierna y [PERSO…" at bounding box center [482, 138] width 225 height 79
click at [384, 122] on p "¿Te gustaría hacer de tú cuarto un lugar mucho más acogedor? La tierna y [PERSO…" at bounding box center [482, 138] width 225 height 79
click at [390, 114] on strong "¿Te gustaría hacer de tú cuarto un lugar mucho más acogedor?" at bounding box center [481, 109] width 222 height 19
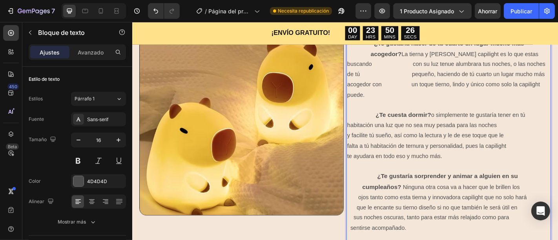
scroll to position [393, 0]
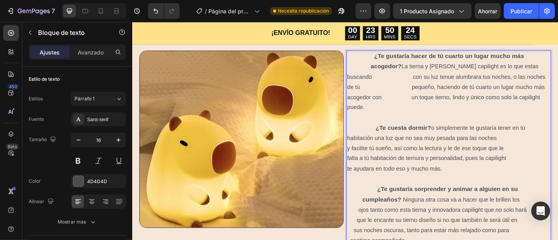
click at [399, 82] on p "¿Te gustaría hacer de tú cuarto un lugar mucho más acogedor? La tierna y [PERSO…" at bounding box center [482, 94] width 225 height 79
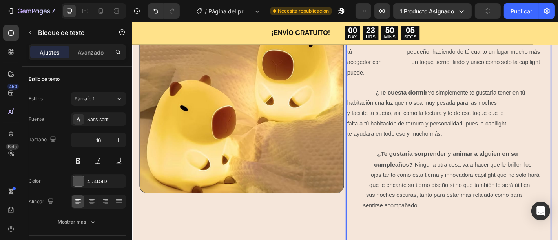
scroll to position [427, 0]
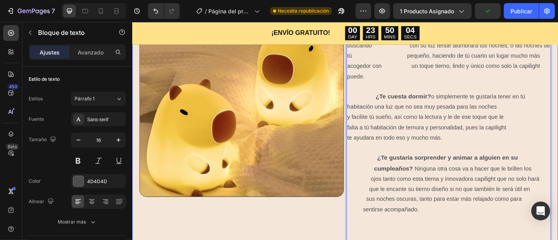
click at [558, 117] on div "Image ¿Te gustaría hacer de tú cuarto un lugar mucho más acogedor? La tierna y …" at bounding box center [367, 150] width 471 height 325
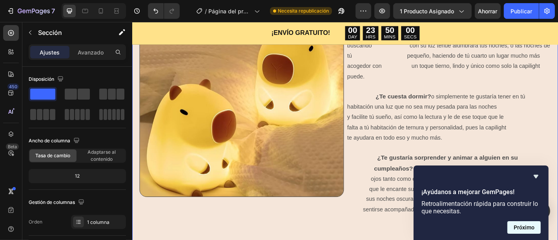
click at [529, 225] on font "Próximo" at bounding box center [524, 228] width 21 height 6
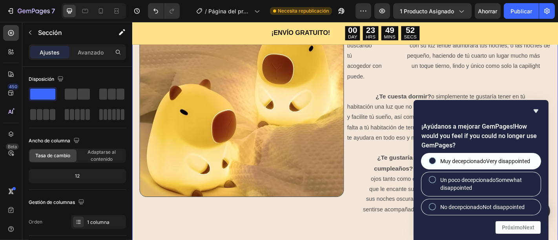
click at [489, 158] on span "Muy decepcionado Very disappointed" at bounding box center [486, 161] width 90 height 8
click at [436, 158] on input "Muy decepcionado Very disappointed" at bounding box center [432, 160] width 5 height 5
radio input "true"
click at [509, 229] on font "Próximo" at bounding box center [512, 228] width 21 height 6
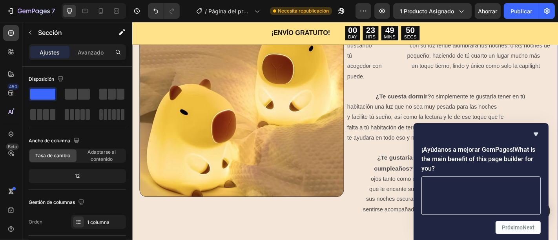
click at [495, 189] on textarea at bounding box center [481, 196] width 119 height 38
type textarea "Es muy intuitiva"
click at [514, 229] on font "Próximo" at bounding box center [512, 228] width 21 height 6
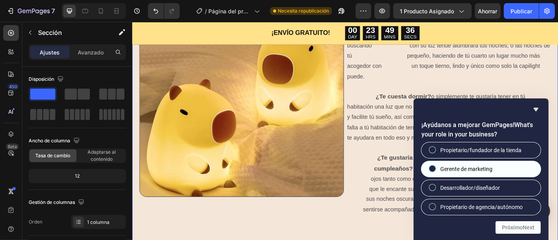
click at [489, 151] on font "Propietario/fundador de la tienda" at bounding box center [481, 150] width 81 height 6
click at [436, 151] on input "Propietario/fundador de la tienda" at bounding box center [432, 149] width 5 height 5
radio input "true"
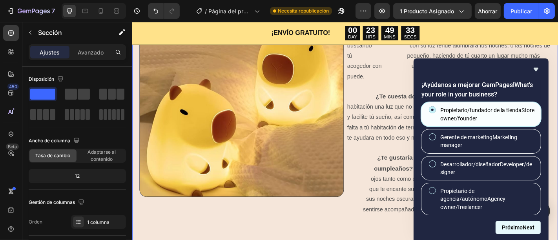
click at [526, 230] on button "Próximo Next" at bounding box center [518, 228] width 45 height 13
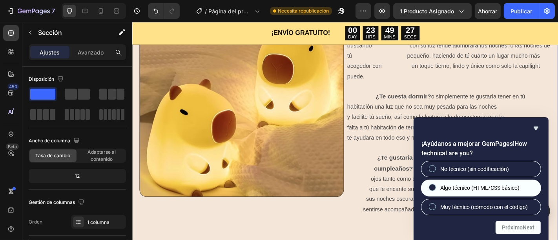
click at [510, 185] on span "Algo técnico (HTML/CSS básico)" at bounding box center [480, 188] width 79 height 8
click at [436, 185] on input "Algo técnico (HTML/CSS básico)" at bounding box center [432, 187] width 5 height 5
radio input "true"
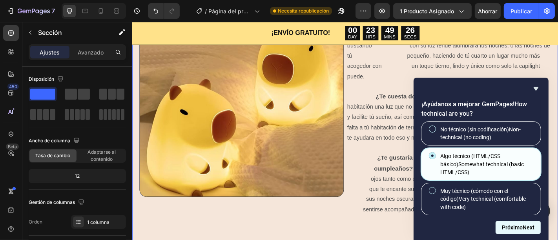
click at [516, 229] on font "Próximo" at bounding box center [512, 228] width 21 height 6
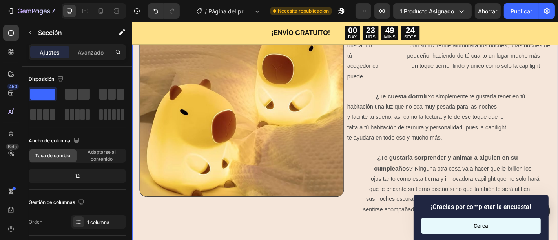
click at [515, 228] on button "Cerca" at bounding box center [481, 226] width 119 height 16
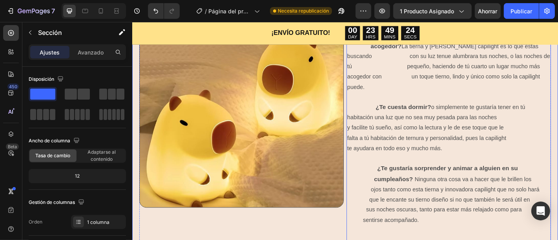
scroll to position [252, 0]
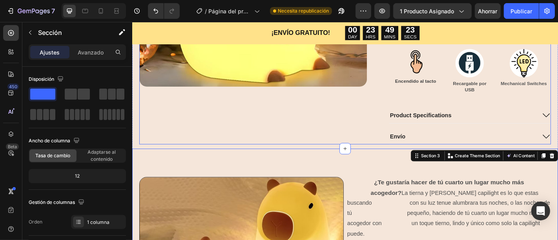
click at [364, 133] on div "Product Images" at bounding box center [266, 0] width 252 height 316
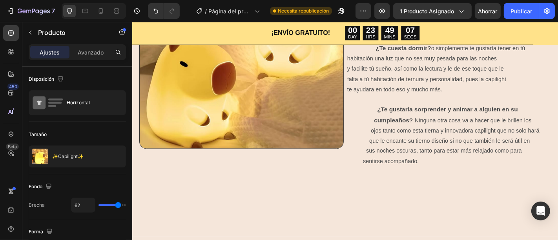
scroll to position [349, 0]
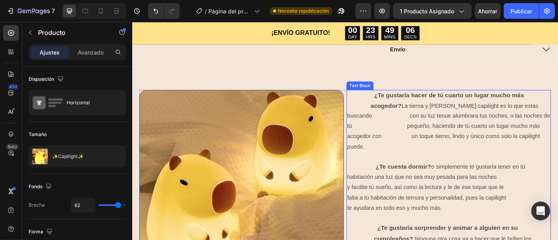
click at [390, 108] on p "¿Te gustaría hacer de tú cuarto un lugar mucho más acogedor? La tierna y [PERSO…" at bounding box center [482, 137] width 225 height 79
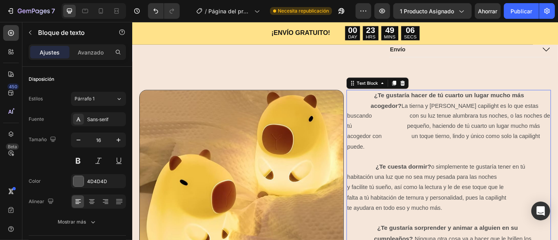
click at [397, 106] on strong "¿Te gustaría hacer de tú cuarto un lugar mucho más acogedor?" at bounding box center [481, 108] width 222 height 19
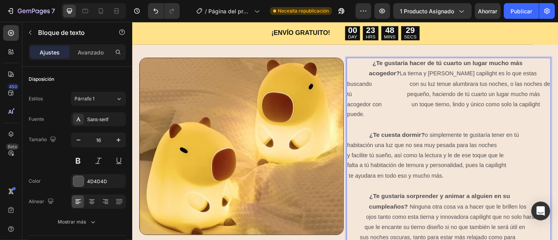
scroll to position [397, 0]
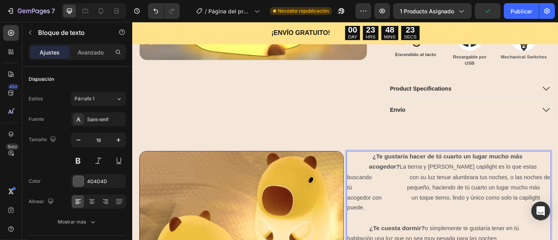
scroll to position [276, 0]
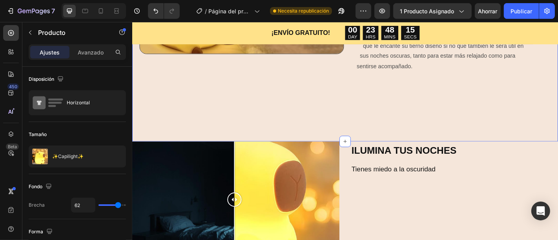
scroll to position [624, 0]
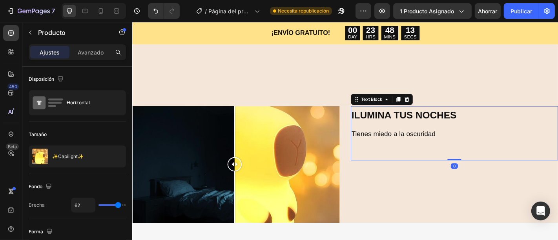
click at [437, 119] on strong "ILUMINA TUS NOCHES" at bounding box center [433, 125] width 116 height 12
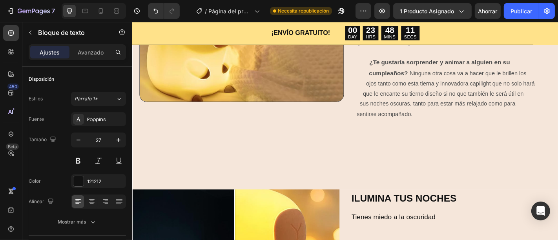
scroll to position [576, 0]
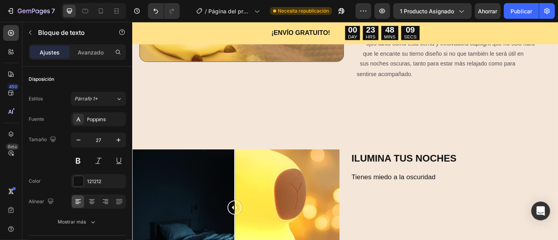
click at [493, 164] on p "ILUMINA TUS NOCHES" at bounding box center [489, 173] width 228 height 19
drag, startPoint x: 493, startPoint y: 163, endPoint x: 372, endPoint y: 164, distance: 121.0
click at [375, 164] on p "ILUMINA TUS NOCHES" at bounding box center [489, 173] width 228 height 19
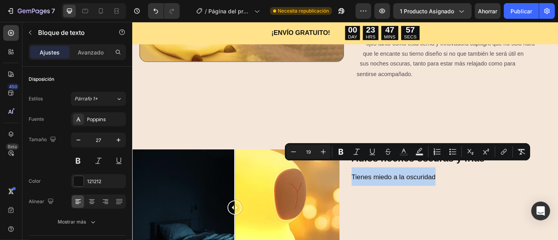
drag, startPoint x: 476, startPoint y: 180, endPoint x: 371, endPoint y: 185, distance: 105.3
click at [374, 185] on div "Adios noches oscuras y frias Tienes miedo a la oscuridad" at bounding box center [488, 193] width 229 height 60
click at [489, 185] on p "Tienes miedo a la oscuridad" at bounding box center [489, 193] width 228 height 20
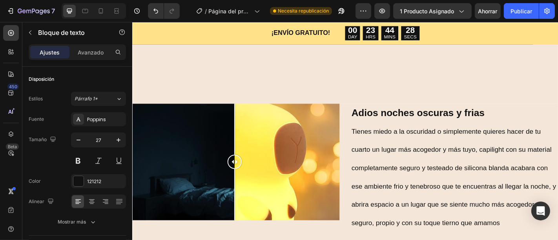
scroll to position [630, 0]
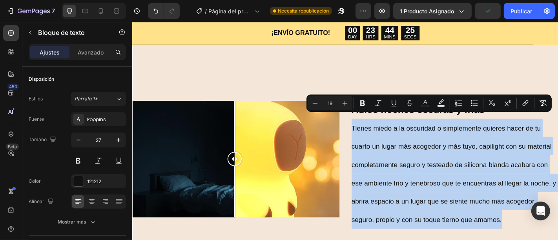
drag, startPoint x: 508, startPoint y: 250, endPoint x: 372, endPoint y: 123, distance: 185.9
click at [375, 129] on p "Tienes miedo a la oscuridad o simplemente quieres hacer de tu cuarto un lugar m…" at bounding box center [489, 190] width 228 height 122
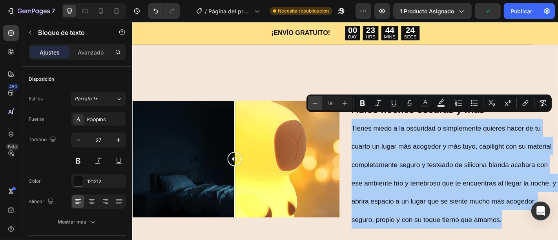
click at [320, 105] on button "Menos" at bounding box center [315, 103] width 14 height 14
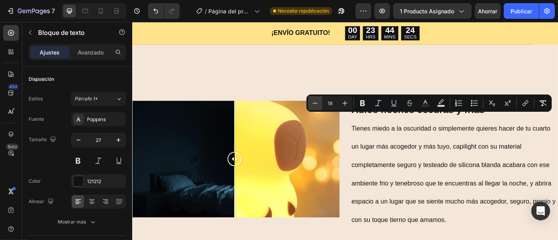
click at [320, 105] on button "Menos" at bounding box center [315, 103] width 14 height 14
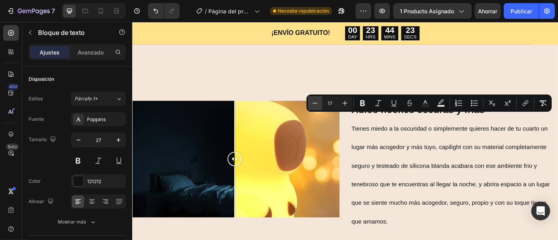
click at [320, 105] on button "Menos" at bounding box center [315, 103] width 14 height 14
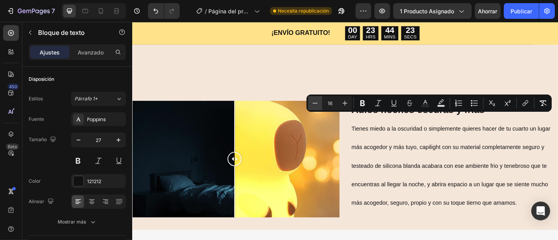
click at [320, 105] on button "Menos" at bounding box center [315, 103] width 14 height 14
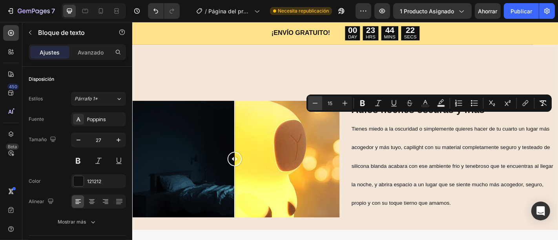
click at [320, 105] on button "Menos" at bounding box center [315, 103] width 14 height 14
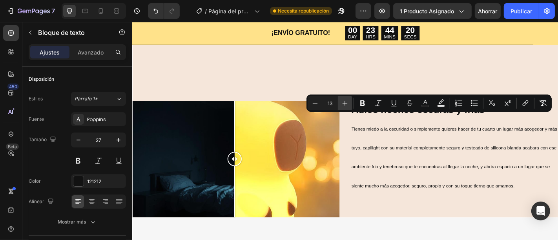
click at [346, 106] on icon "Barra de herramientas contextual del editor" at bounding box center [345, 103] width 8 height 8
type input "14"
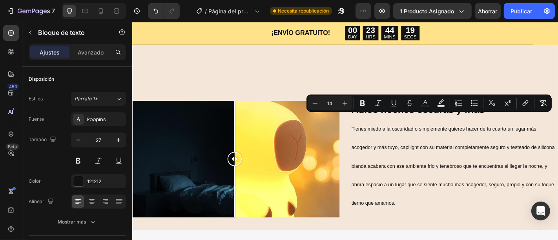
click at [443, 168] on span "Tienes miedo a la oscuridad o simplemente quieres hacer de tu cuarto un lugar m…" at bounding box center [487, 181] width 225 height 89
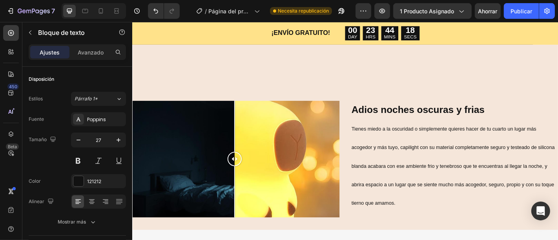
click at [546, 209] on p "Tienes miedo a la oscuridad o simplemente quieres hacer de tu cuarto un lugar m…" at bounding box center [489, 180] width 228 height 103
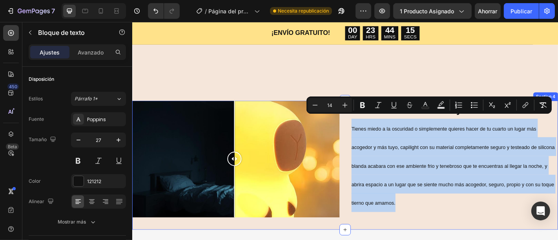
drag, startPoint x: 555, startPoint y: 214, endPoint x: 366, endPoint y: 129, distance: 207.0
click at [366, 129] on div "Image Comparison Adios noches oscuras y frias Tienes miedo a la oscuridad o sim…" at bounding box center [367, 180] width 471 height 143
click at [536, 156] on p "Tienes miedo a la oscuridad o simplemente quieres hacer de tu cuarto un lugar m…" at bounding box center [489, 180] width 228 height 103
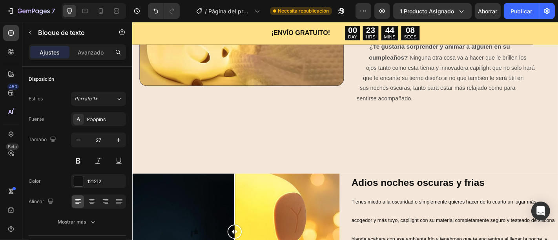
scroll to position [550, 0]
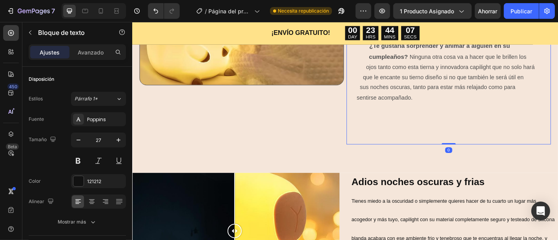
click at [437, 88] on p "¿Te gustaría sorprender y animar a alguien en su cumpleaños? Ninguna otra cosa …" at bounding box center [482, 100] width 225 height 114
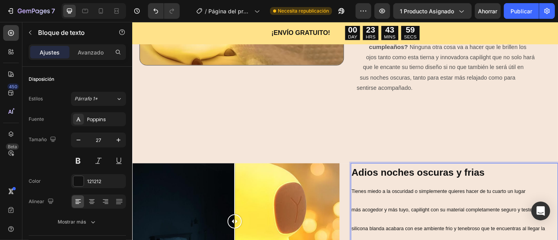
scroll to position [572, 0]
click at [89, 199] on icon at bounding box center [92, 202] width 8 height 8
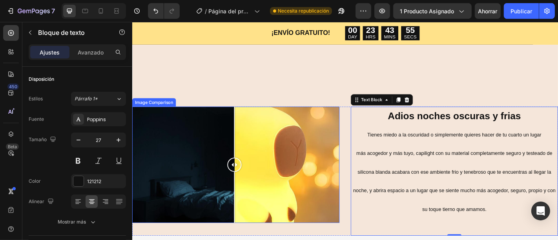
scroll to position [634, 0]
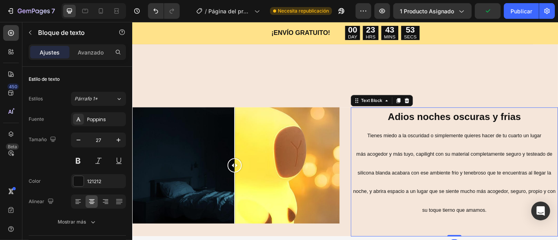
click at [415, 121] on strong "Adios noches oscuras y frias" at bounding box center [488, 127] width 147 height 12
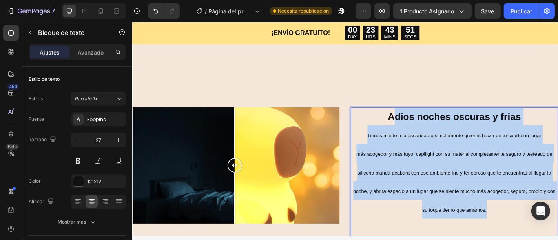
drag, startPoint x: 410, startPoint y: 119, endPoint x: 574, endPoint y: 225, distance: 195.6
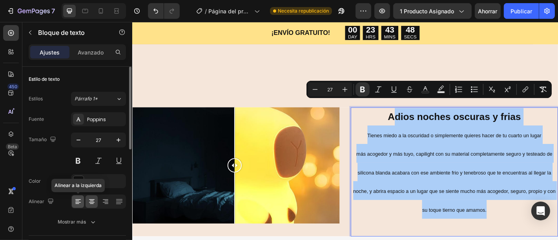
click at [82, 198] on div at bounding box center [78, 202] width 12 height 13
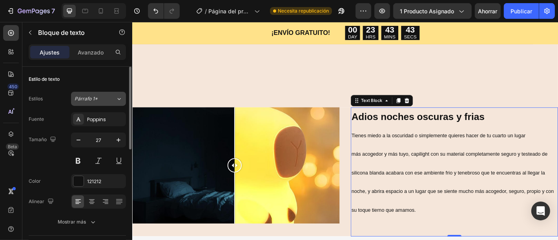
click at [117, 100] on icon at bounding box center [119, 99] width 7 height 8
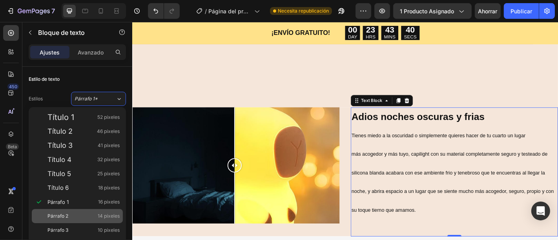
click at [70, 219] on div "Párrafo 2 14 píxeles" at bounding box center [84, 216] width 72 height 8
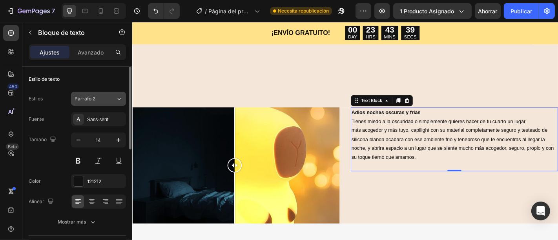
click at [106, 98] on div "Párrafo 2" at bounding box center [91, 98] width 32 height 7
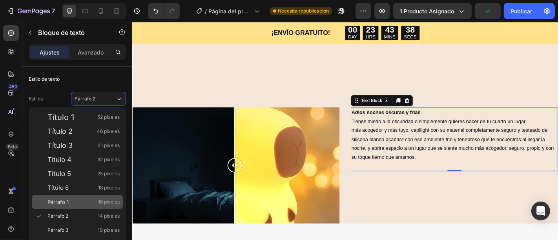
click at [84, 204] on div "Párrafo 1 16 píxeles" at bounding box center [84, 202] width 72 height 8
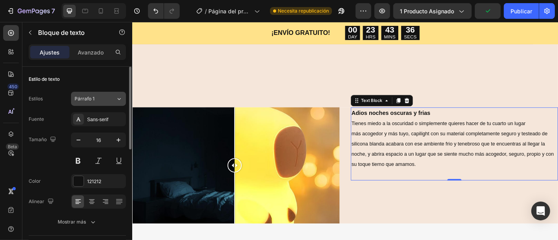
click at [101, 102] on button "Párrafo 1" at bounding box center [98, 99] width 55 height 14
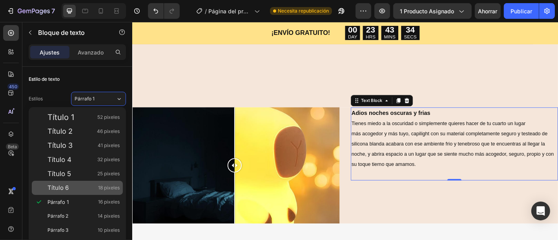
click at [86, 187] on div "Título 6 18 píxeles" at bounding box center [84, 188] width 72 height 8
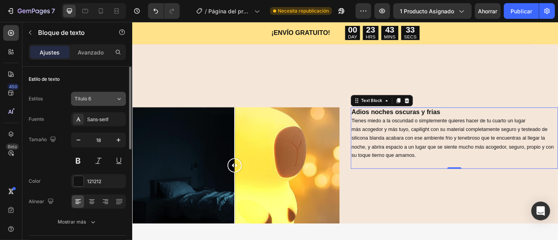
click at [107, 95] on div "Título 6" at bounding box center [95, 98] width 41 height 7
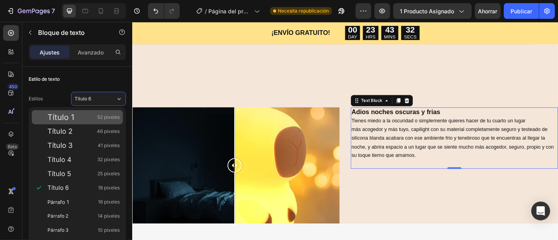
click at [106, 117] on font "52 píxeles" at bounding box center [108, 117] width 22 height 6
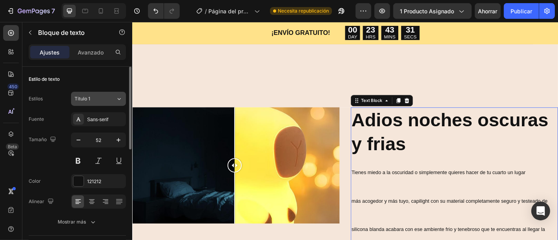
click at [117, 100] on icon at bounding box center [119, 99] width 7 height 8
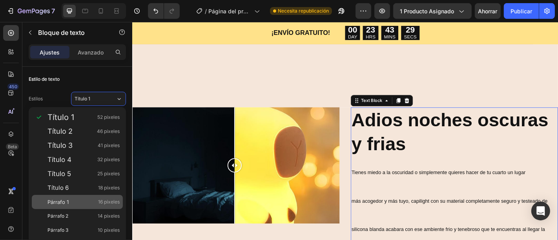
click at [96, 201] on div "Párrafo 1 16 píxeles" at bounding box center [84, 202] width 72 height 8
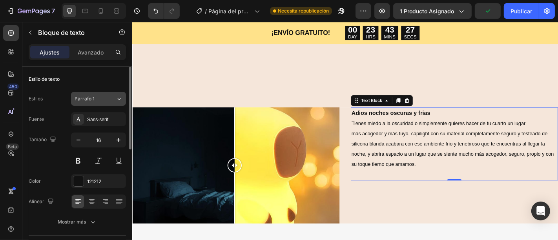
click at [111, 95] on div "Párrafo 1" at bounding box center [95, 98] width 41 height 7
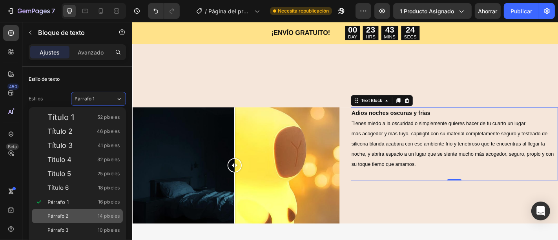
click at [102, 215] on font "14 píxeles" at bounding box center [109, 216] width 22 height 6
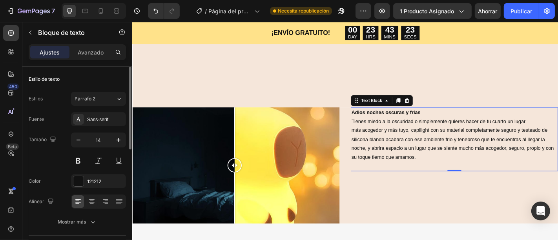
click at [103, 103] on button "Párrafo 2" at bounding box center [98, 99] width 55 height 14
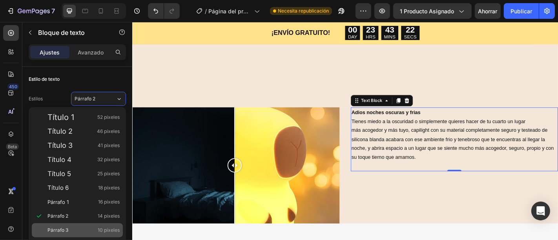
click at [103, 232] on font "10 píxeles" at bounding box center [109, 230] width 22 height 6
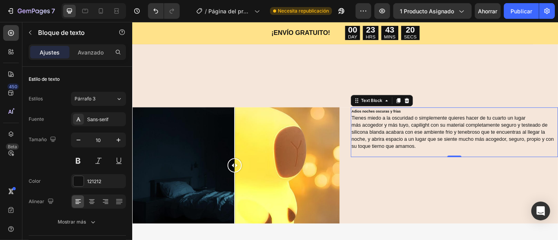
drag, startPoint x: 111, startPoint y: 96, endPoint x: 108, endPoint y: 124, distance: 28.4
click at [111, 96] on div "Párrafo 3" at bounding box center [95, 98] width 41 height 7
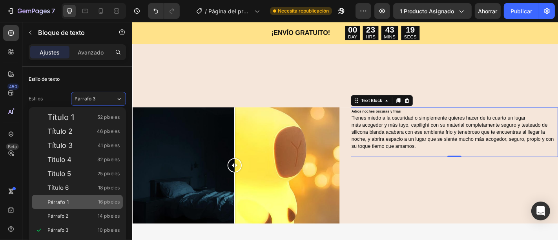
click at [94, 201] on div "Párrafo 1 16 píxeles" at bounding box center [84, 202] width 72 height 8
type input "16"
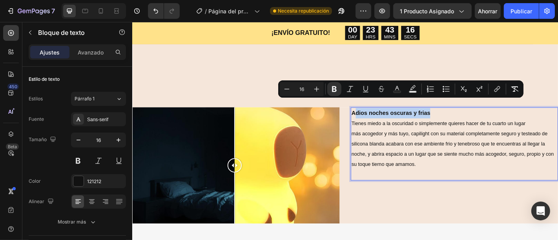
drag, startPoint x: 375, startPoint y: 112, endPoint x: 479, endPoint y: 116, distance: 104.2
click at [479, 117] on p "Adios noches oscuras y frias" at bounding box center [489, 122] width 228 height 11
click at [318, 92] on icon "Editor contextual toolbar" at bounding box center [317, 89] width 8 height 8
type input "14"
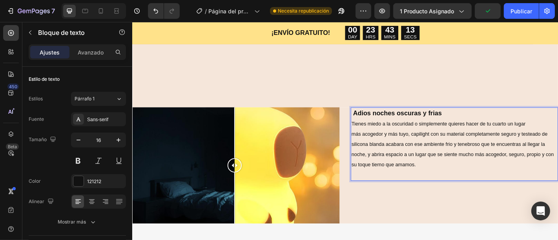
click at [468, 172] on p "más acogedor y más tuyo, capilight con su material completamente seguro y teste…" at bounding box center [489, 162] width 228 height 45
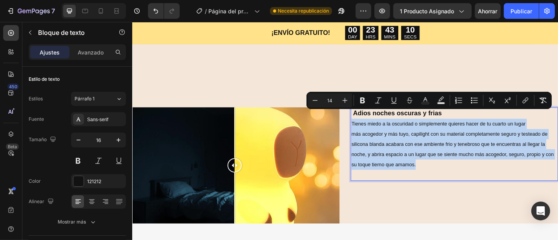
drag, startPoint x: 372, startPoint y: 124, endPoint x: 449, endPoint y: 170, distance: 89.6
click at [432, 165] on p "más acogedor y más tuyo, capilight con su material completamente seguro y teste…" at bounding box center [489, 162] width 228 height 45
click at [433, 163] on p "más acogedor y más tuyo, capilight con su material completamente seguro y teste…" at bounding box center [489, 162] width 228 height 45
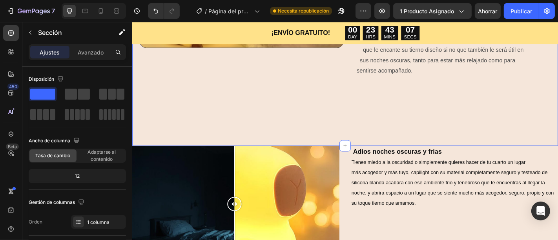
scroll to position [579, 0]
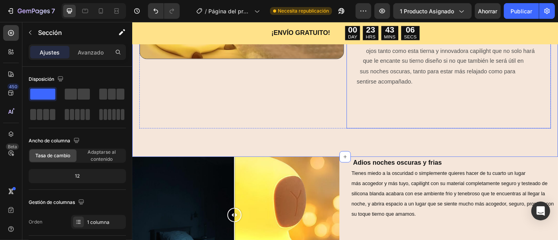
click at [451, 81] on p "¿Te gustaría sorprender y animar a alguien en su cumpleaños? Ninguna otra cosa …" at bounding box center [482, 83] width 225 height 114
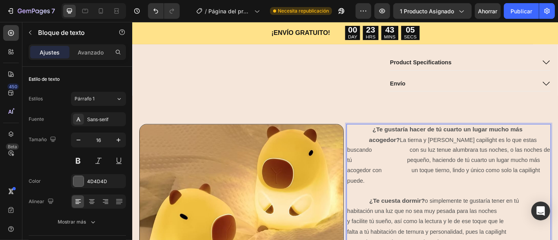
scroll to position [309, 0]
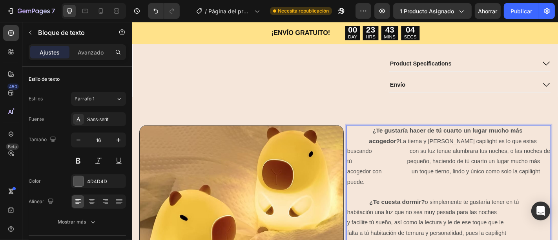
click at [394, 148] on p "¿Te gustaría hacer de tú cuarto un lugar mucho más acogedor? La tierna y [PERSO…" at bounding box center [482, 176] width 225 height 79
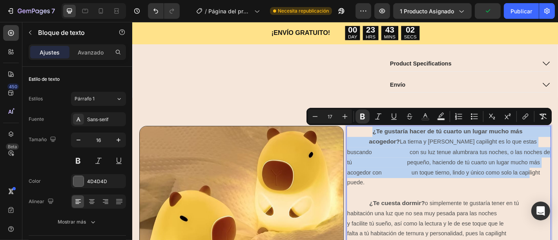
drag, startPoint x: 395, startPoint y: 142, endPoint x: 541, endPoint y: 184, distance: 152.0
click at [541, 184] on p "¿Te gustaría hacer de tú cuarto un lugar mucho más acogedor? La tierna y [PERSO…" at bounding box center [482, 177] width 225 height 79
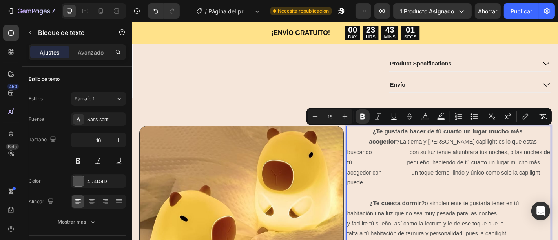
click at [525, 184] on p "¿Te gustaría hacer de tú cuarto un lugar mucho más acogedor? La tierna y [PERSO…" at bounding box center [482, 177] width 225 height 79
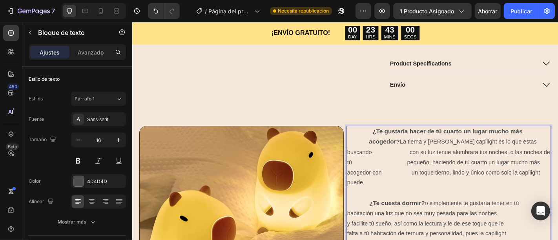
click at [525, 185] on p "¿Te gustaría hacer de tú cuarto un lugar mucho más acogedor? La tierna y [PERSO…" at bounding box center [482, 177] width 225 height 79
click at [428, 149] on p "¿Te gustaría hacer de tú cuarto un lugar mucho más acogedor? La tierna y [PERSO…" at bounding box center [482, 177] width 225 height 79
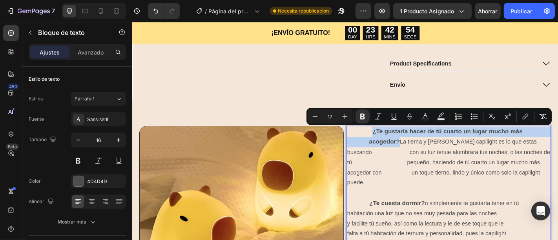
drag, startPoint x: 427, startPoint y: 153, endPoint x: 397, endPoint y: 144, distance: 31.5
click at [396, 144] on strong "¿Te gustaría hacer de tú cuarto un lugar mucho más acogedor?" at bounding box center [482, 148] width 224 height 19
type input "16"
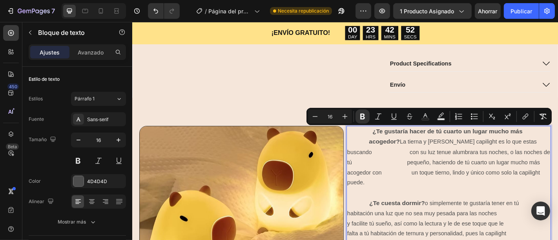
click at [530, 204] on p "¿Te gustaría hacer de tú cuarto un lugar mucho más acogedor? La tierna y [PERSO…" at bounding box center [482, 177] width 225 height 79
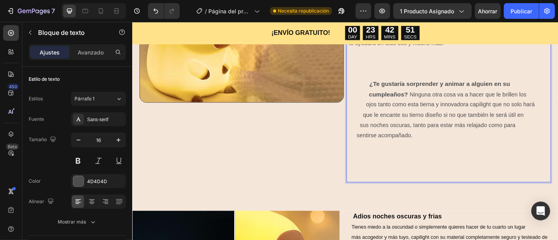
scroll to position [533, 0]
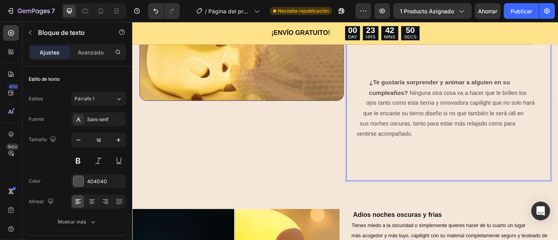
click at [445, 132] on p "¿Te gustaría sorprender y animar a alguien en su cumpleaños? Ninguna otra cosa …" at bounding box center [482, 140] width 225 height 114
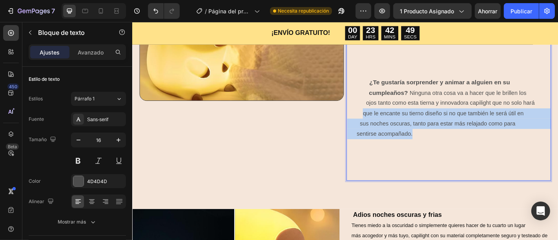
drag, startPoint x: 454, startPoint y: 137, endPoint x: 391, endPoint y: 116, distance: 65.9
click at [391, 116] on p "¿Te gustaría sorprender y animar a alguien en su cumpleaños? Ninguna otra cosa …" at bounding box center [482, 140] width 225 height 114
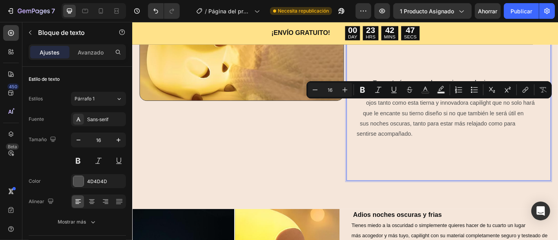
click at [415, 144] on p "¿Te gustaría sorprender y animar a alguien en su cumpleaños? Ninguna otra cosa …" at bounding box center [482, 140] width 225 height 114
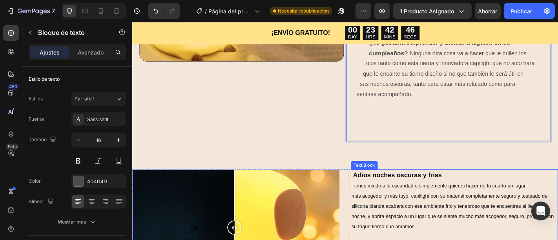
scroll to position [578, 0]
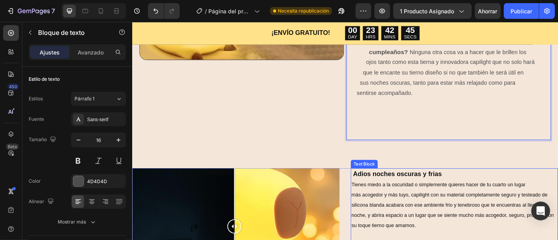
click at [375, 199] on span "Tienes miedo a la oscuridad o simplemente quieres hacer de tu cuarto un lugar" at bounding box center [471, 202] width 193 height 6
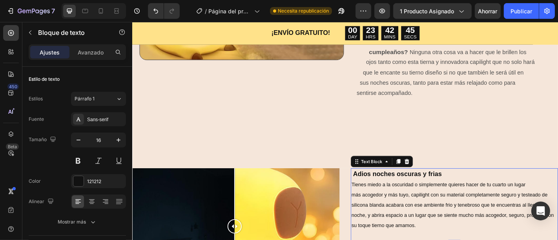
click at [375, 199] on span "Tienes miedo a la oscuridad o simplemente quieres hacer de tu cuarto un lugar" at bounding box center [471, 202] width 193 height 6
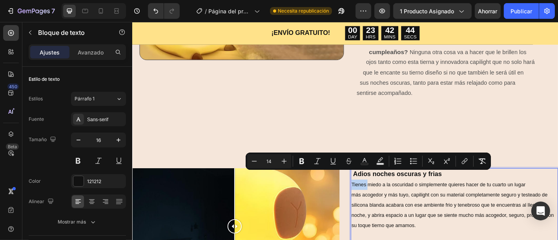
click at [375, 199] on span "Tienes miedo a la oscuridad o simplemente quieres hacer de tu cuarto un lugar" at bounding box center [471, 202] width 193 height 6
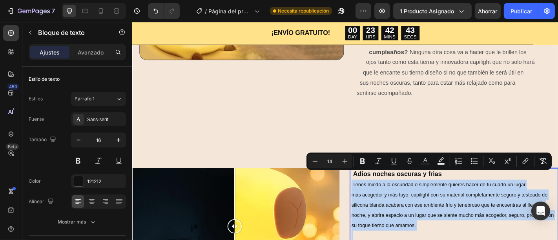
drag, startPoint x: 372, startPoint y: 192, endPoint x: 484, endPoint y: 237, distance: 120.6
click at [484, 237] on div "Adios noches oscuras y frias Tienes miedo a la oscuridad o simplemente quieres …" at bounding box center [488, 224] width 229 height 81
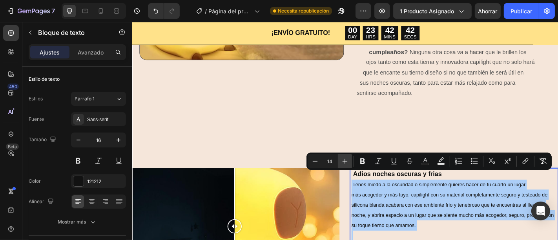
click at [343, 159] on icon "Editor contextual toolbar" at bounding box center [345, 161] width 8 height 8
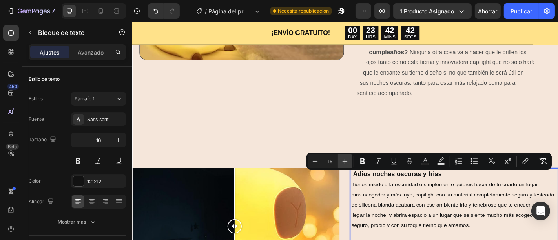
click at [343, 159] on icon "Editor contextual toolbar" at bounding box center [345, 161] width 8 height 8
type input "16"
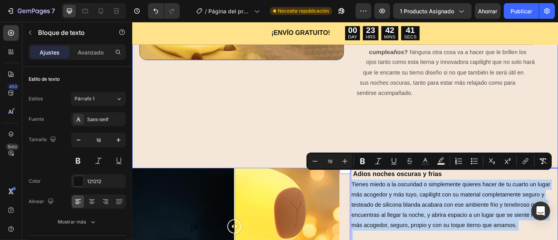
click at [425, 151] on div "Image ¿Te gustaría hacer de tú cuarto un lugar mucho más acogedor? La tierna y …" at bounding box center [367, 10] width 471 height 348
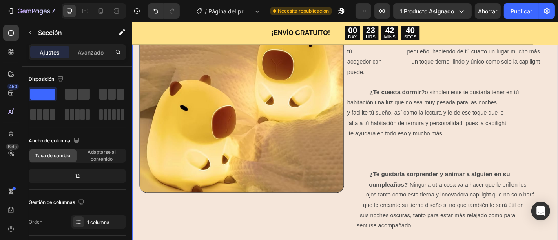
scroll to position [423, 0]
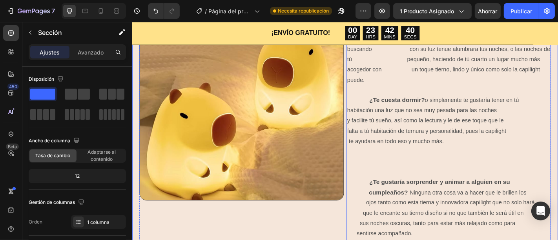
click at [459, 179] on p "¿Te cuesta dormir? o simplemente te gustaría tener en tú habitación una luz que…" at bounding box center [482, 148] width 225 height 90
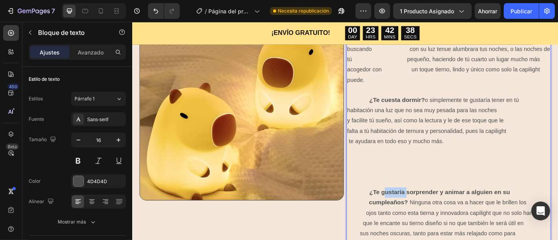
drag, startPoint x: 433, startPoint y: 199, endPoint x: 405, endPoint y: 201, distance: 27.9
click at [405, 207] on strong "¿Te gustaría sorprender y animar a alguien en su cumpleaños?" at bounding box center [480, 216] width 221 height 19
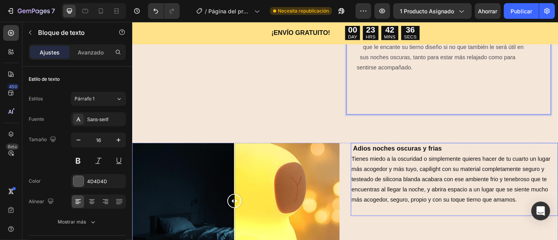
scroll to position [619, 0]
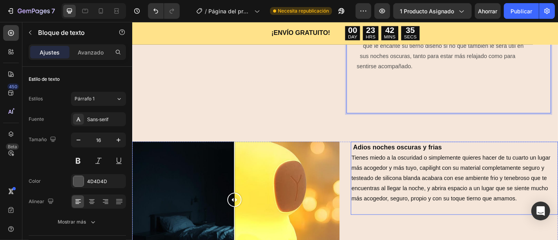
click at [460, 157] on strong "Adios noches oscuras y frias" at bounding box center [425, 161] width 98 height 8
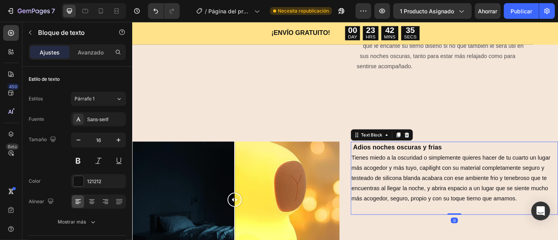
click at [461, 157] on strong "Adios noches oscuras y frias" at bounding box center [425, 161] width 98 height 8
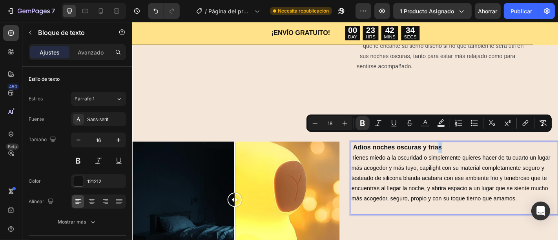
click at [470, 157] on strong "Adios noches oscuras y frias" at bounding box center [425, 161] width 98 height 8
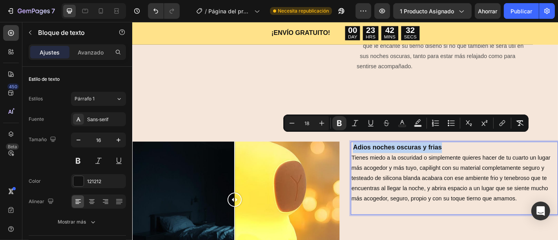
drag, startPoint x: 470, startPoint y: 150, endPoint x: 373, endPoint y: 150, distance: 97.0
click at [376, 157] on strong "Adios noches oscuras y frias" at bounding box center [425, 161] width 98 height 8
click at [294, 125] on icon "Editor contextual toolbar" at bounding box center [292, 123] width 8 height 8
type input "16"
click at [454, 179] on span "más acogedor y más tuyo, capilight con su material completamente seguro y teste…" at bounding box center [484, 199] width 218 height 40
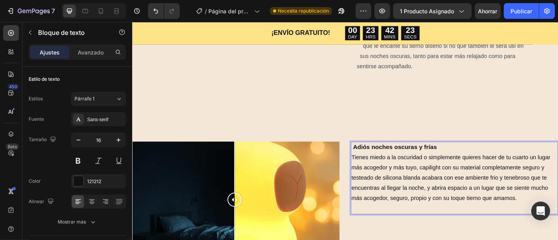
click at [443, 157] on strong "Adiós noches oscuras y frías" at bounding box center [422, 160] width 93 height 7
drag, startPoint x: 479, startPoint y: 150, endPoint x: 448, endPoint y: 151, distance: 31.1
click at [448, 157] on strong "Adiós noches oscuras, inseguras y frías" at bounding box center [440, 160] width 128 height 7
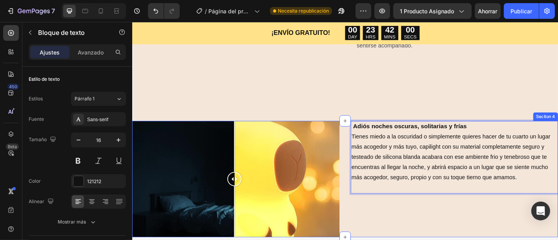
scroll to position [661, 0]
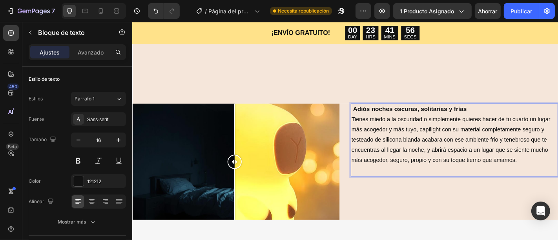
click at [552, 165] on span "más acogedor y más tuyo, capilight con su material completamente seguro y teste…" at bounding box center [484, 157] width 218 height 40
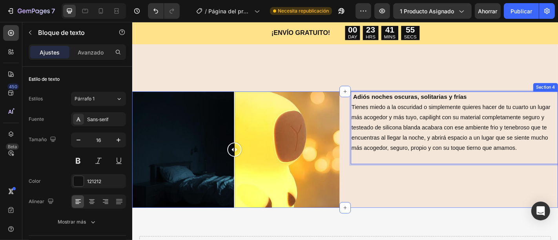
click at [511, 209] on div "Adiós noches oscuras, solitarias y frías Tienes miedo a la oscuridad o simpleme…" at bounding box center [488, 163] width 229 height 129
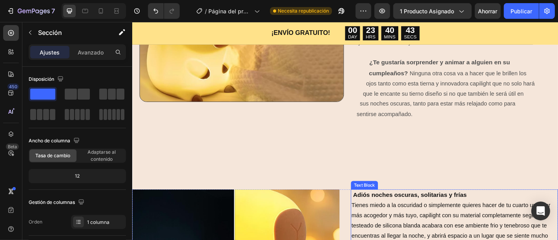
scroll to position [532, 0]
click at [380, 220] on p "Tienes miedo a la oscuridad o simplemente quieres hacer de tu cuarto un lugar" at bounding box center [489, 225] width 228 height 11
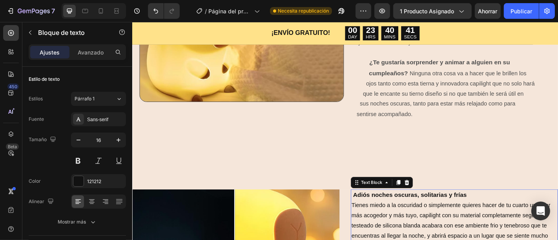
click at [375, 222] on span "Tienes miedo a la oscuridad o simplemente quieres hacer de tu cuarto un lugar" at bounding box center [485, 225] width 220 height 7
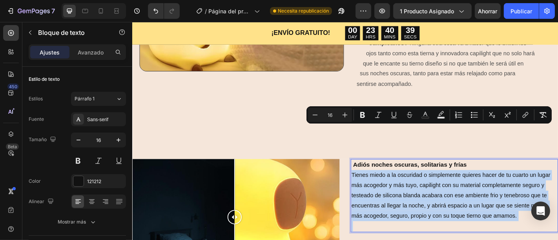
scroll to position [606, 0]
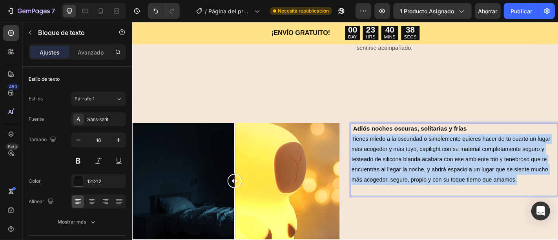
drag, startPoint x: 373, startPoint y: 215, endPoint x: 557, endPoint y: 189, distance: 186.5
click at [557, 189] on div "Adiós noches oscuras, solitarias y frías Tienes miedo a la oscuridad o simpleme…" at bounding box center [488, 174] width 229 height 81
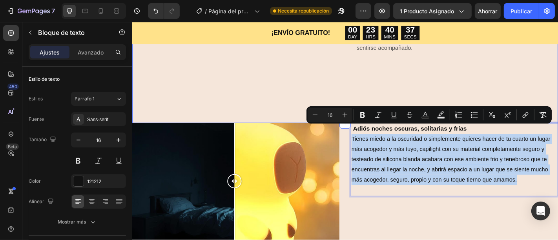
click at [472, 81] on p "¿Te gustaría sorprender y animar a alguien en su cumpleaños? Ninguna otra cosa …" at bounding box center [482, 45] width 225 height 114
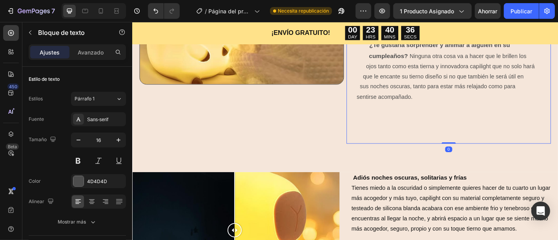
scroll to position [537, 0]
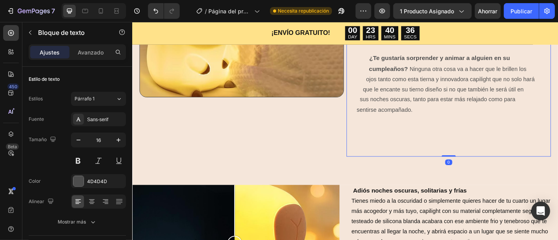
click at [451, 109] on p "¿Te gustaría sorprender y animar a alguien en su cumpleaños? Ninguna otra cosa …" at bounding box center [482, 114] width 225 height 114
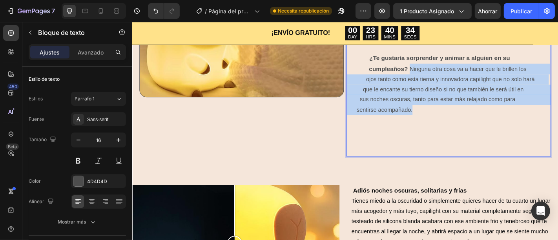
drag, startPoint x: 453, startPoint y: 109, endPoint x: 436, endPoint y: 65, distance: 47.1
click at [436, 65] on p "¿Te gustaría sorprender y animar a alguien en su cumpleaños? Ninguna otra cosa …" at bounding box center [482, 114] width 225 height 114
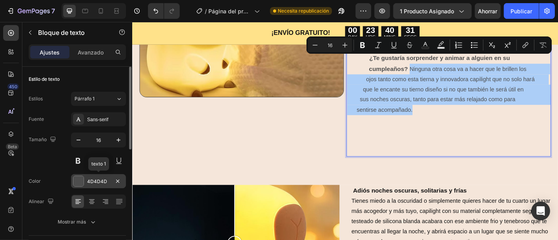
click at [94, 180] on font "4D4D4D" at bounding box center [97, 182] width 20 height 6
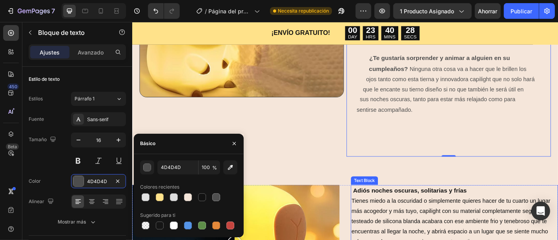
click at [442, 214] on p "Tienes miedo a la oscuridad o simplemente quieres hacer de tu cuarto un lugar" at bounding box center [489, 219] width 228 height 11
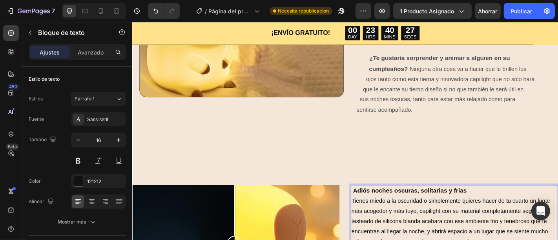
click at [378, 216] on span "Tienes miedo a la oscuridad o simplemente quieres hacer de tu cuarto un lugar" at bounding box center [485, 219] width 220 height 7
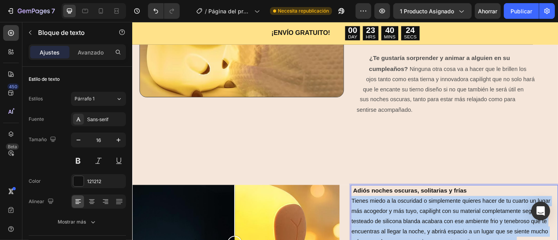
drag, startPoint x: 372, startPoint y: 209, endPoint x: 557, endPoint y: 253, distance: 190.0
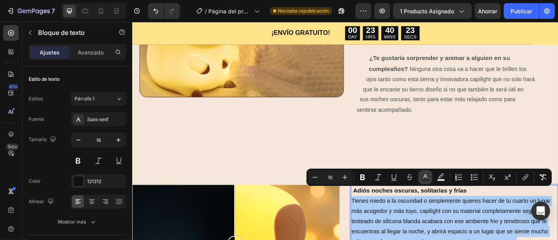
click at [427, 179] on rect "Editor contextual toolbar" at bounding box center [425, 180] width 7 height 2
type input "121212"
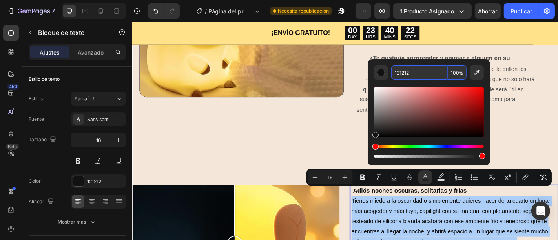
click at [428, 73] on input "121212" at bounding box center [420, 73] width 57 height 14
paste input "4D4D4D"
type input "4D4D4D"
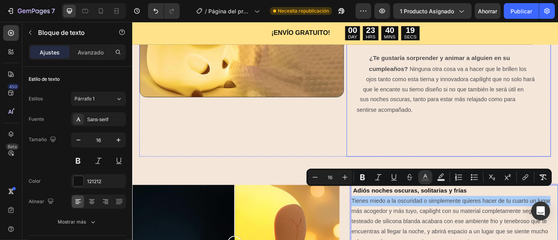
click at [459, 132] on p "¿Te gustaría sorprender y animar a alguien en su cumpleaños? Ninguna otra cosa …" at bounding box center [482, 114] width 225 height 114
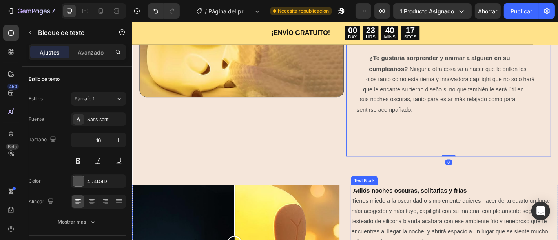
click at [494, 205] on strong "Adiós noches oscuras, solitarias y frías" at bounding box center [439, 208] width 126 height 7
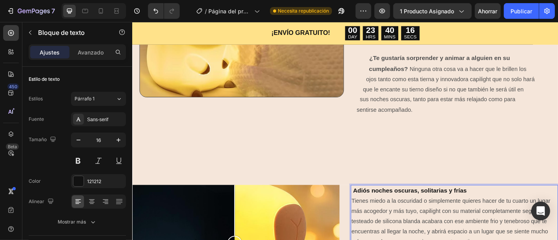
click at [499, 203] on p "Adiós noches oscuras, solitarias y frías" at bounding box center [489, 208] width 228 height 11
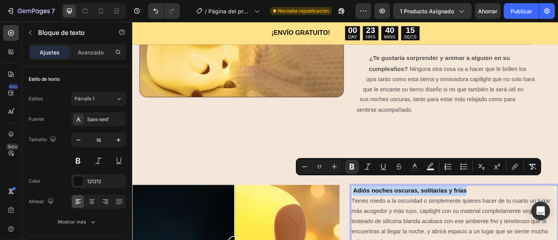
drag, startPoint x: 499, startPoint y: 200, endPoint x: 374, endPoint y: 198, distance: 124.9
click at [375, 203] on p "Adiós noches oscuras, solitarias y frías" at bounding box center [489, 208] width 228 height 11
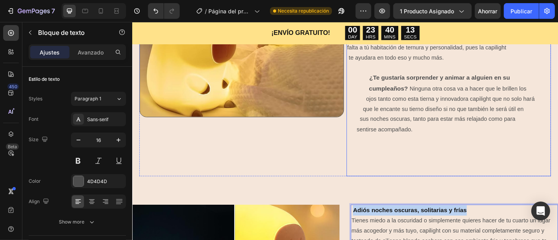
click at [431, 85] on strong "¿Te gustaría sorprender y animar a alguien en su cumpleaños?" at bounding box center [480, 89] width 221 height 19
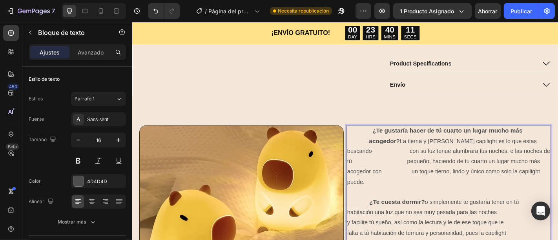
scroll to position [341, 0]
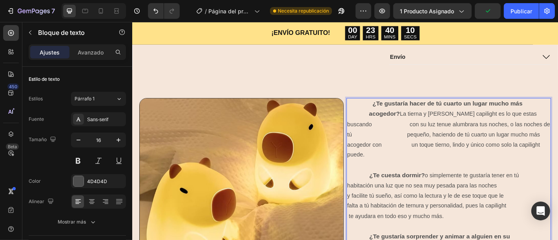
click at [450, 188] on strong "¿Te cuesta dormir?" at bounding box center [425, 191] width 62 height 7
drag, startPoint x: 450, startPoint y: 182, endPoint x: 384, endPoint y: 175, distance: 66.7
click at [384, 186] on p "¿Te cuesta dormir? o simplemente te gustaría tener en tú habitación una luz que…" at bounding box center [482, 220] width 225 height 68
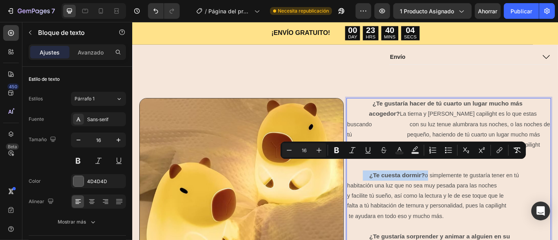
click at [440, 188] on strong "¿Te cuesta dormir?" at bounding box center [425, 191] width 62 height 7
type input "17"
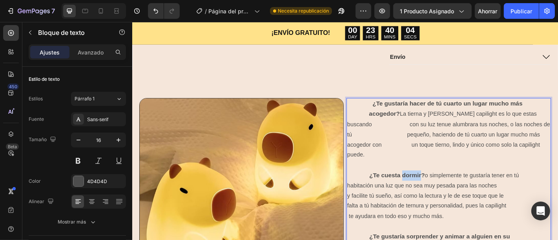
click at [440, 188] on strong "¿Te cuesta dormir?" at bounding box center [425, 191] width 62 height 7
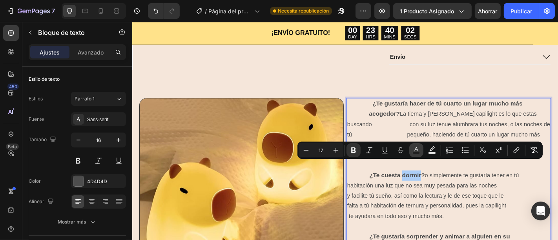
click at [414, 150] on icon "Barra de herramientas contextual del editor" at bounding box center [417, 150] width 8 height 8
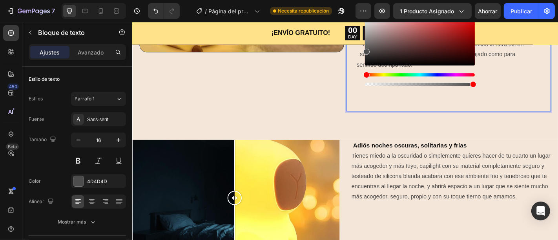
scroll to position [588, 0]
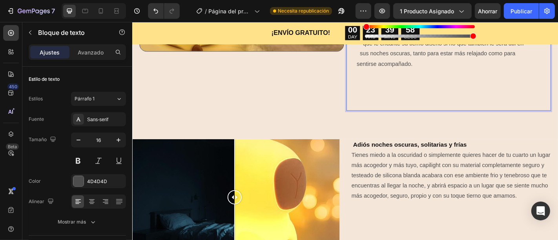
click at [461, 201] on span "más acogedor y más tuyo, capilight con su material completamente seguro y teste…" at bounding box center [484, 197] width 218 height 40
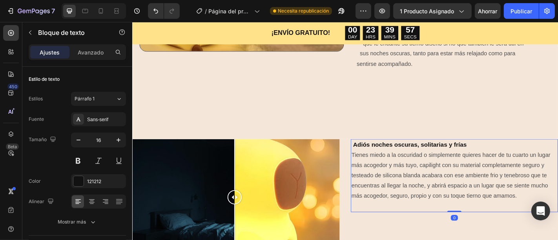
click at [496, 154] on strong "Adiós noches oscuras, solitarias y frías" at bounding box center [439, 157] width 126 height 7
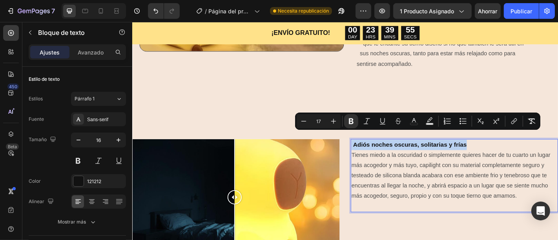
drag, startPoint x: 498, startPoint y: 149, endPoint x: 372, endPoint y: 149, distance: 126.1
click at [375, 152] on p "Adiós noches oscuras, solitarias y frías" at bounding box center [489, 157] width 228 height 11
click at [410, 120] on button "color" at bounding box center [415, 121] width 14 height 14
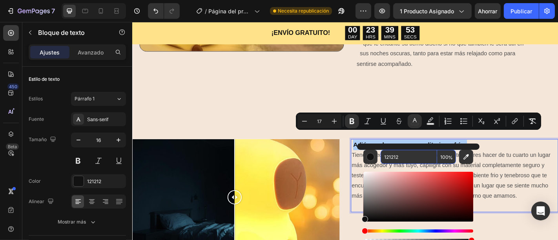
click at [405, 154] on input "121212" at bounding box center [409, 157] width 57 height 14
paste input "4D4D4D"
type input "4D4D4D"
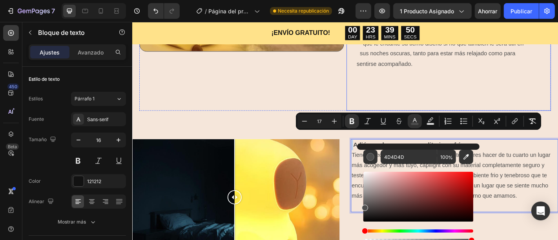
click at [384, 104] on p "¿Te gustaría sorprender y animar a alguien en su cumpleaños? Ninguna otra cosa …" at bounding box center [482, 63] width 225 height 114
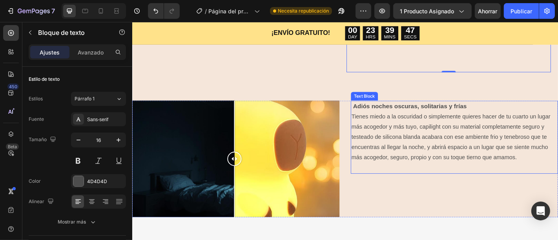
scroll to position [655, 0]
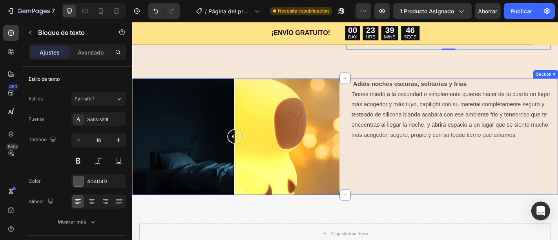
click at [500, 185] on div "Adiós noches oscuras, solitarias y frías Tienes miedo a la oscuridad o simpleme…" at bounding box center [488, 148] width 229 height 129
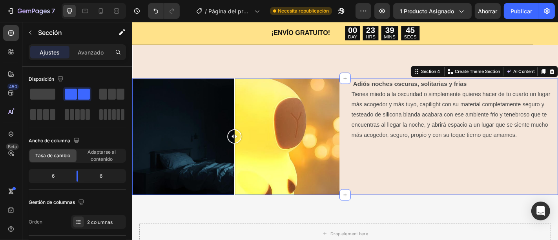
drag, startPoint x: 447, startPoint y: 199, endPoint x: 456, endPoint y: 178, distance: 23.1
click at [447, 199] on div "Adiós noches oscuras, solitarias y frías Tienes miedo a la oscuridad o simpleme…" at bounding box center [488, 148] width 229 height 129
click at [502, 85] on p "Adiós noches oscuras, solitarias y frías" at bounding box center [489, 90] width 228 height 11
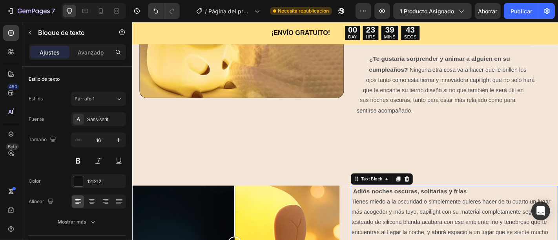
scroll to position [537, 0]
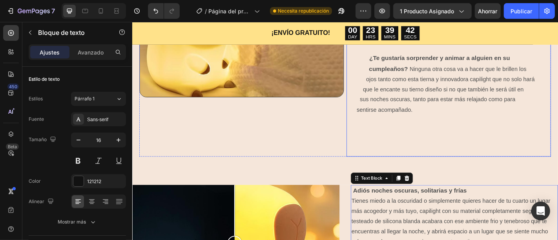
click at [500, 149] on p "¿Te gustaría sorprender y animar a alguien en su cumpleaños? Ninguna otra cosa …" at bounding box center [482, 114] width 225 height 114
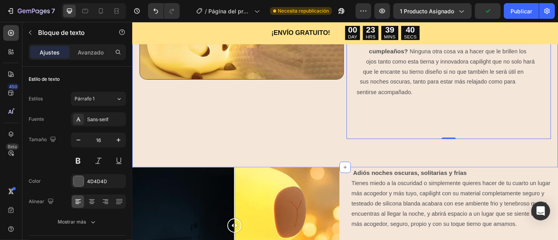
scroll to position [558, 0]
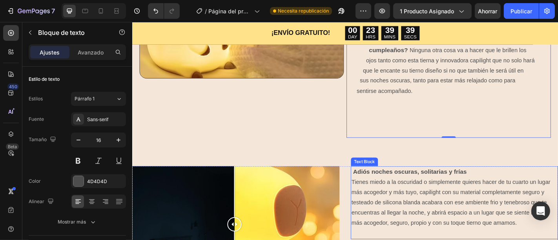
click at [500, 182] on p "Adiós noches oscuras, solitarias y frías" at bounding box center [489, 187] width 228 height 11
click at [500, 136] on p "¿Te gustaría sorprender y animar a alguien en su cumpleaños? Ninguna otra cosa …" at bounding box center [482, 93] width 225 height 114
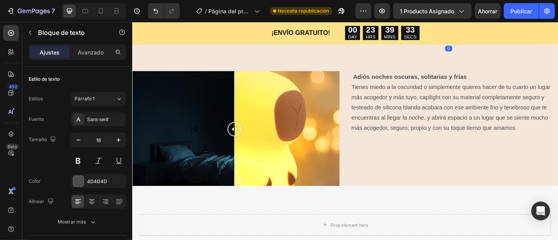
scroll to position [676, 0]
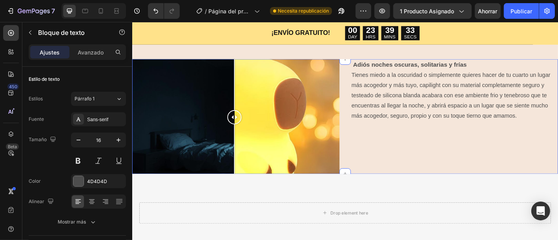
click at [480, 171] on div "Adiós noches oscuras, solitarias y frías Tienes miedo a la oscuridad o simpleme…" at bounding box center [488, 127] width 229 height 129
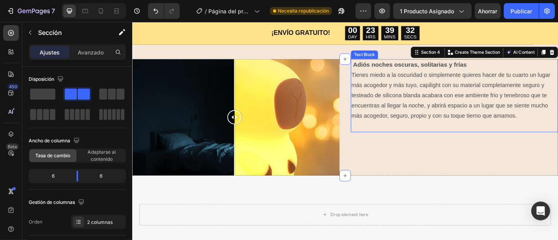
click at [470, 132] on p at bounding box center [489, 137] width 228 height 11
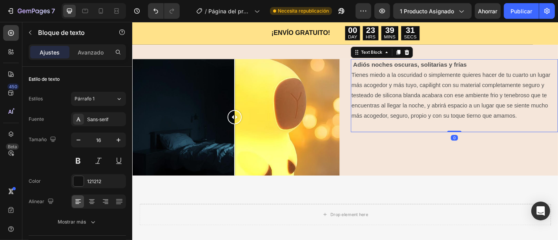
click at [558, 118] on p "más acogedor y más tuyo, capilight con su material completamente seguro y teste…" at bounding box center [489, 108] width 228 height 45
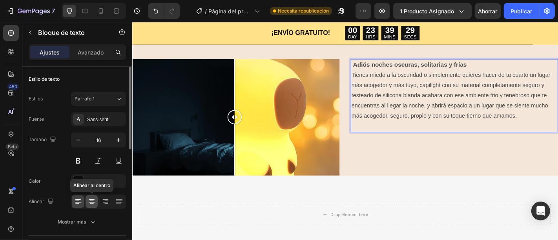
click at [94, 201] on icon at bounding box center [92, 202] width 8 height 8
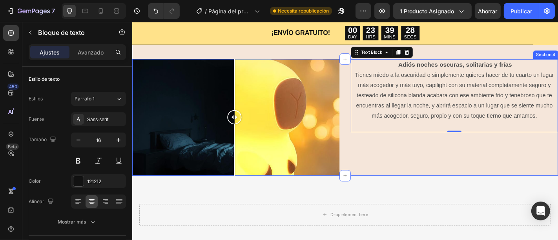
click at [389, 164] on div "Adiós noches oscuras, solitarias y frías Tienes miedo a la oscuridad o simpleme…" at bounding box center [488, 127] width 229 height 129
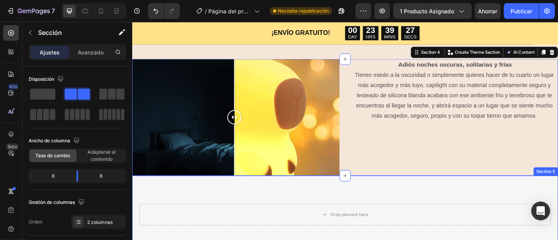
click at [404, 192] on div "Drop element here Section 5" at bounding box center [367, 235] width 471 height 86
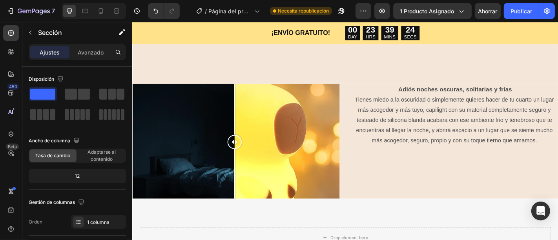
scroll to position [650, 0]
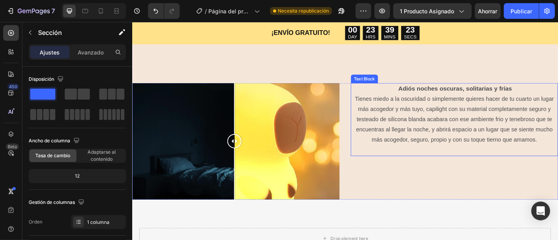
click at [558, 142] on span "más acogedor y más tuyo, capilight con su material completamente seguro y teste…" at bounding box center [489, 135] width 218 height 40
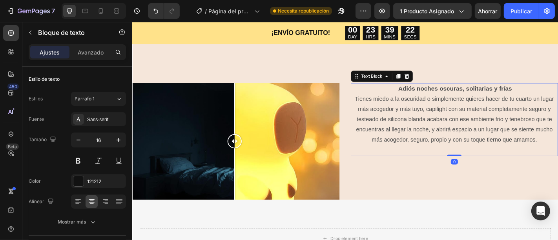
click at [558, 143] on p "más acogedor y más tuyo, capilight con su material completamente seguro y teste…" at bounding box center [489, 135] width 228 height 45
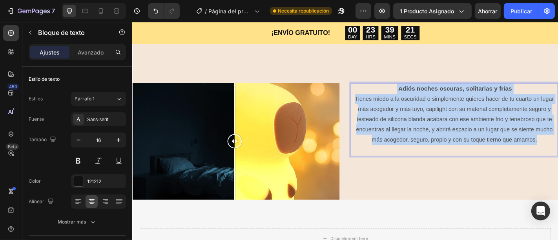
drag, startPoint x: 577, startPoint y: 143, endPoint x: 412, endPoint y: 84, distance: 175.5
click at [412, 90] on div "Adiós noches oscuras, solitarias y frías Tienes miedo a la oscuridad o simpleme…" at bounding box center [488, 130] width 229 height 81
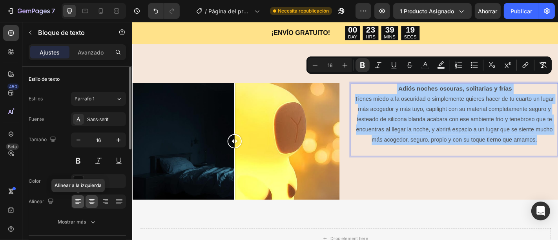
click at [79, 198] on icon at bounding box center [78, 202] width 8 height 8
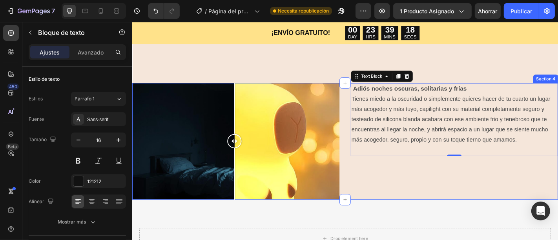
click at [450, 172] on div "Adiós noches oscuras, solitarias y frías Tienes miedo a la oscuridad o simpleme…" at bounding box center [488, 154] width 229 height 129
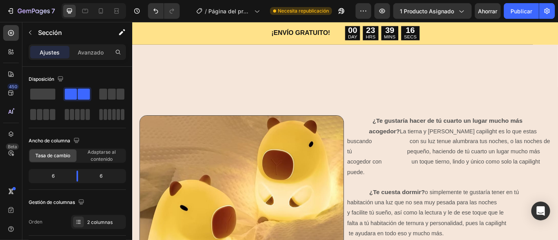
scroll to position [538, 0]
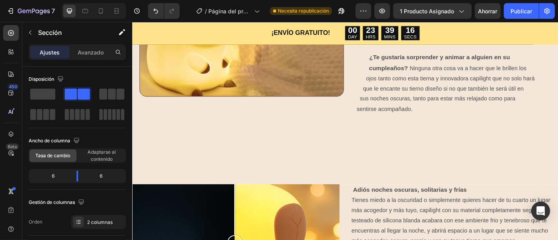
click at [450, 172] on div "Image ¿Te gustaría hacer de tú cuarto un lugar mucho más acogedor? La tierna y …" at bounding box center [367, 39] width 471 height 325
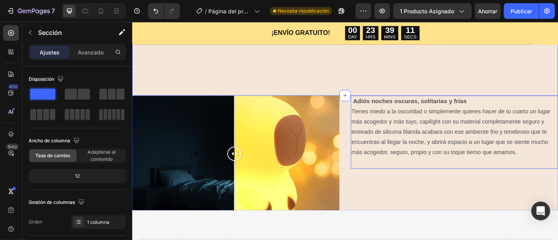
scroll to position [635, 0]
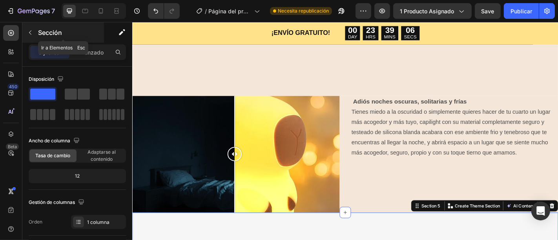
click at [45, 33] on font "Sección" at bounding box center [50, 33] width 24 height 8
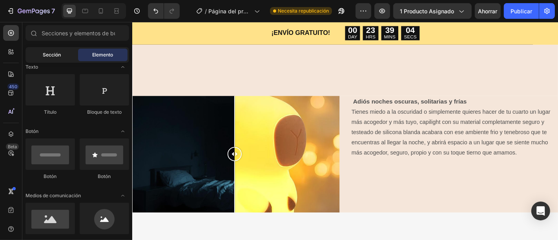
click at [73, 53] on div "Sección" at bounding box center [51, 55] width 49 height 13
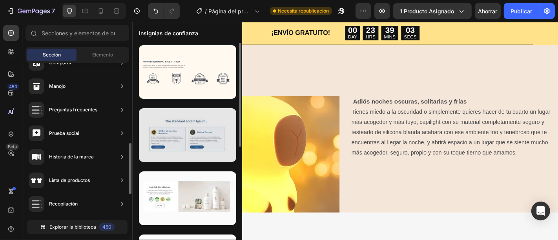
scroll to position [218, 0]
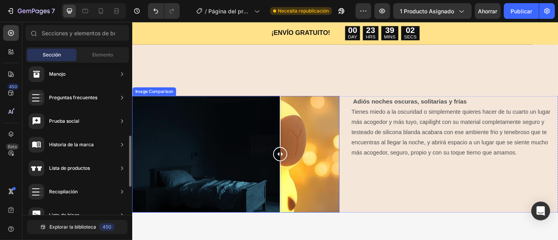
click at [296, 132] on div at bounding box center [246, 168] width 229 height 129
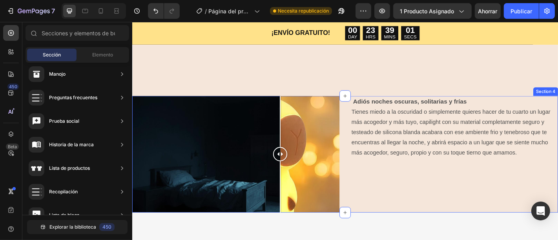
click at [361, 106] on div "Image Comparison Adiós noches oscuras, solitarias y frías Tienes miedo a la osc…" at bounding box center [367, 168] width 471 height 129
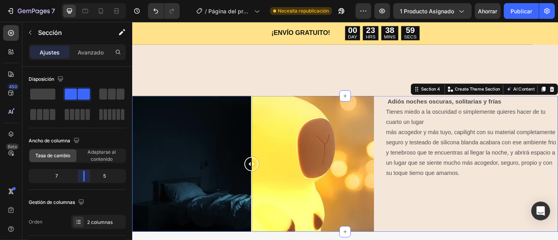
drag, startPoint x: 75, startPoint y: 178, endPoint x: 86, endPoint y: 173, distance: 12.3
click at [86, 0] on body "7 / Página del producto - [DATE] 19:15:00 Necesita republicación Avance 1 produ…" at bounding box center [279, 0] width 558 height 0
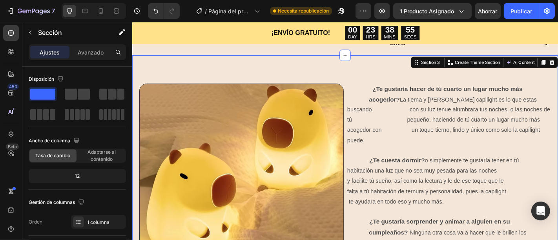
scroll to position [355, 0]
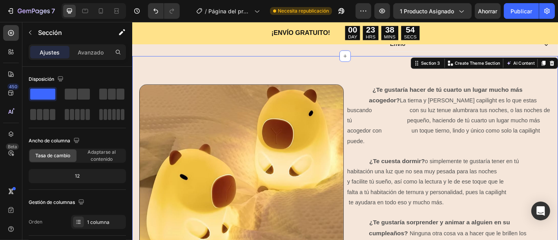
click at [388, 71] on div "Image ¿Te gustaría hacer de tú cuarto un lugar mucho más acogedor? La tierna y …" at bounding box center [367, 222] width 471 height 325
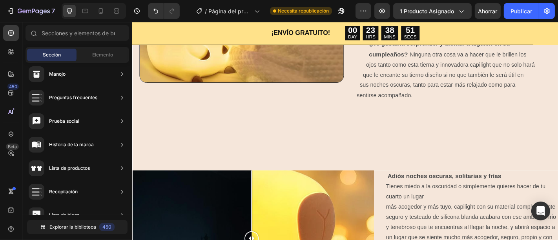
scroll to position [562, 0]
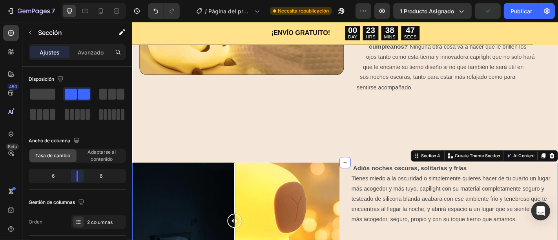
drag, startPoint x: 84, startPoint y: 179, endPoint x: 245, endPoint y: 104, distance: 177.8
click at [79, 0] on body "7 / Página del producto - [DATE] 19:15:00 Necesita republicación Avance 1 produ…" at bounding box center [279, 0] width 558 height 0
click at [377, 125] on p "¿Te gustaría sorprender y animar a alguien en su cumpleaños? Ninguna otra cosa …" at bounding box center [482, 89] width 225 height 114
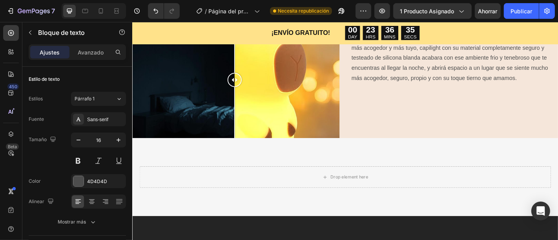
scroll to position [708, 0]
